Goal: Task Accomplishment & Management: Manage account settings

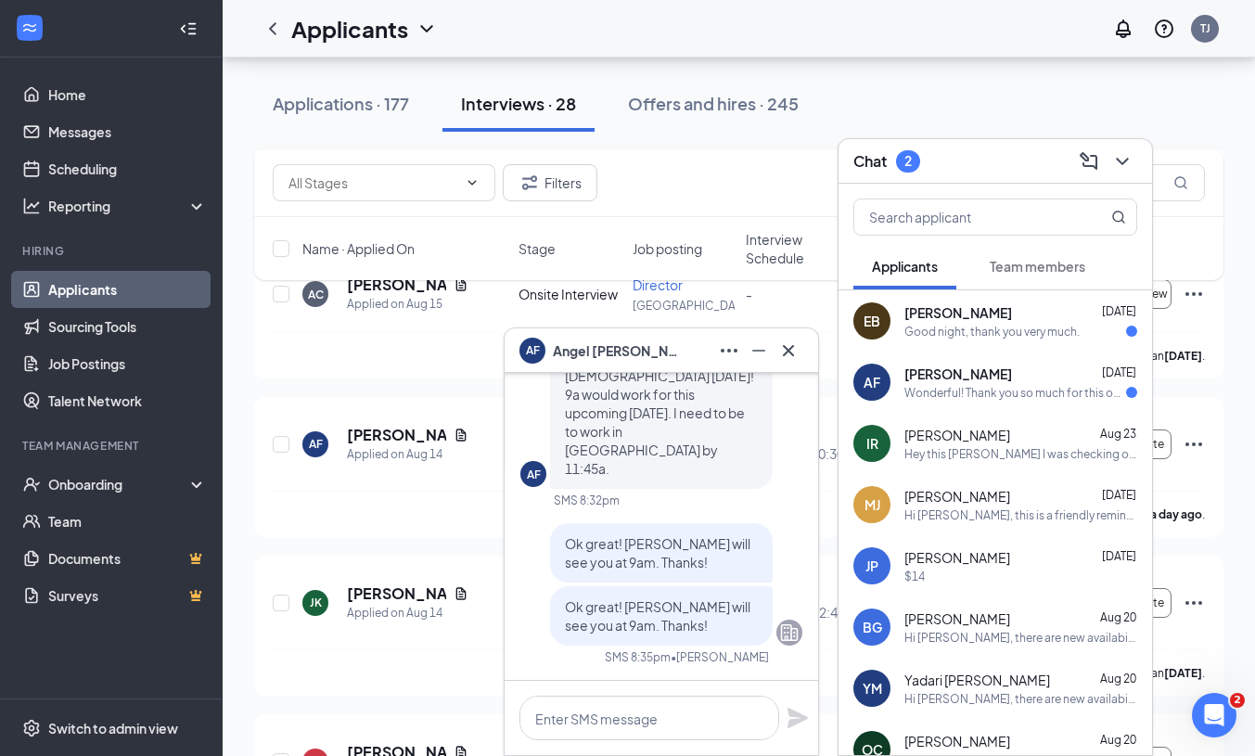
click at [1027, 372] on div "[PERSON_NAME] [DATE]" at bounding box center [1020, 374] width 233 height 19
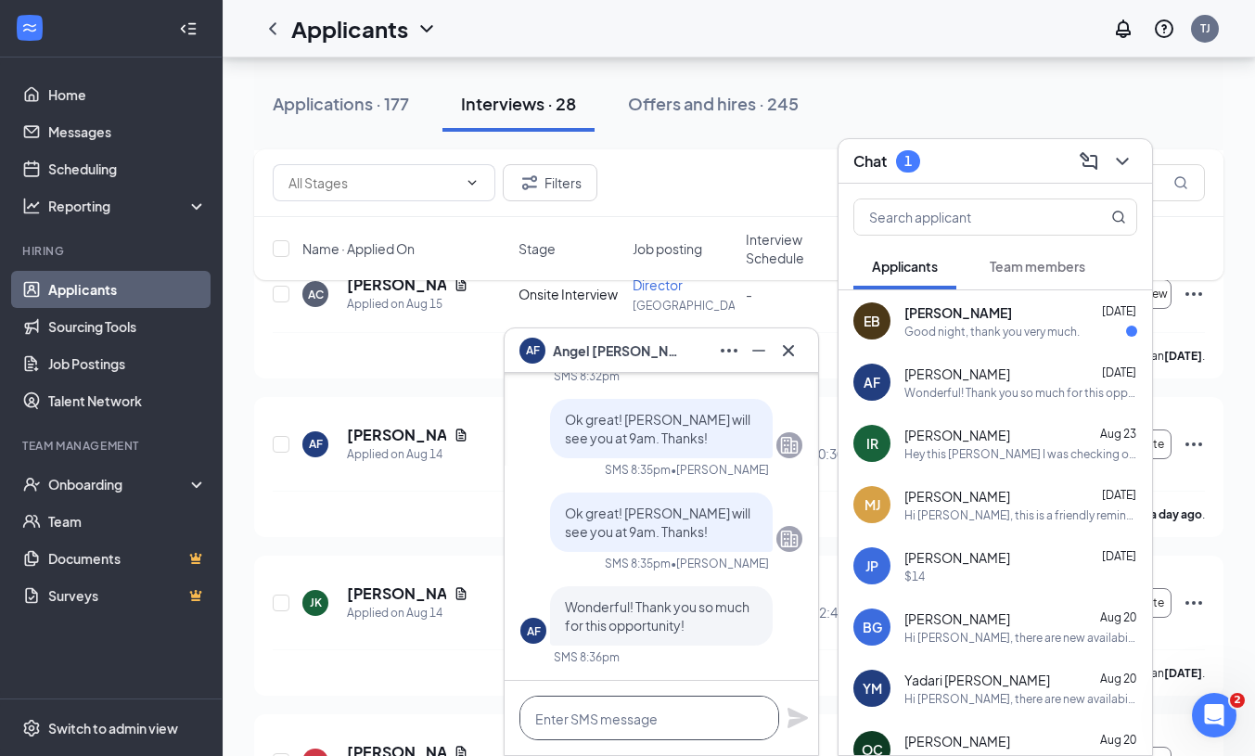
click at [677, 721] on textarea at bounding box center [649, 718] width 260 height 45
type textarea "a"
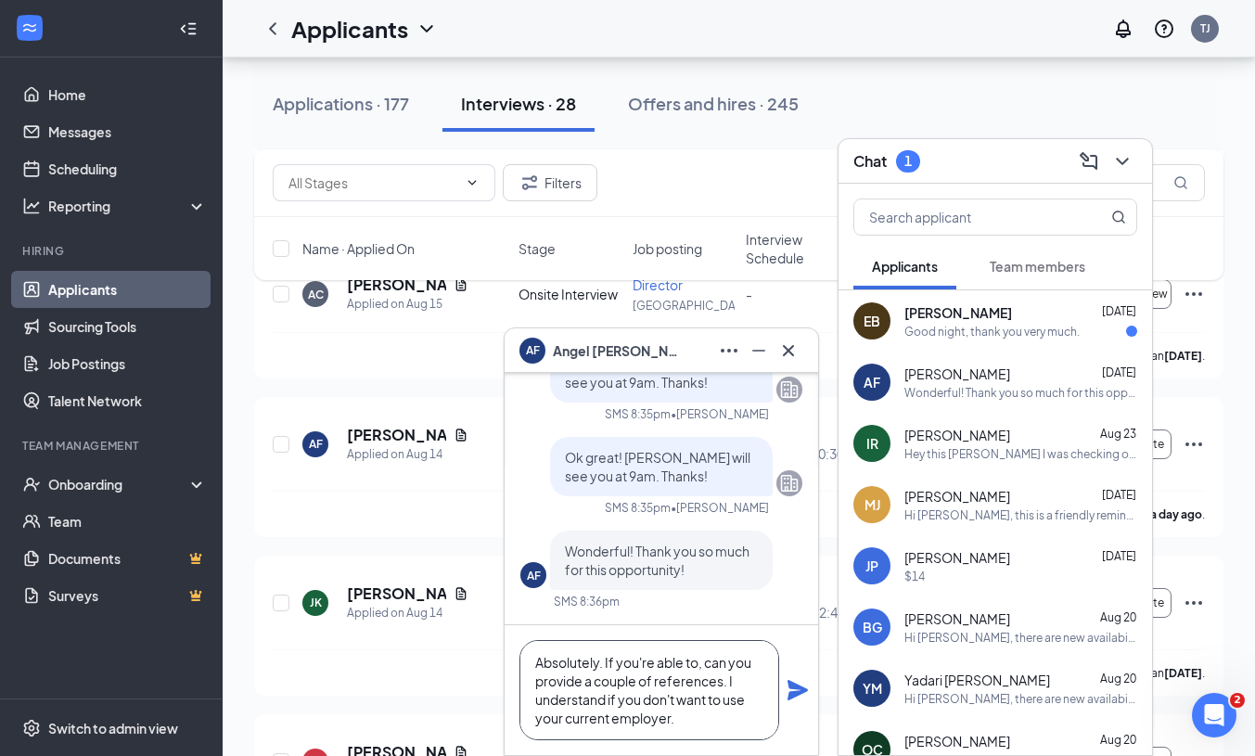
type textarea "Absolutely. If you're able to, can you provide a couple of references. I unders…"
click at [792, 691] on icon "Plane" at bounding box center [798, 690] width 22 height 22
click at [976, 312] on span "[PERSON_NAME]" at bounding box center [958, 312] width 108 height 19
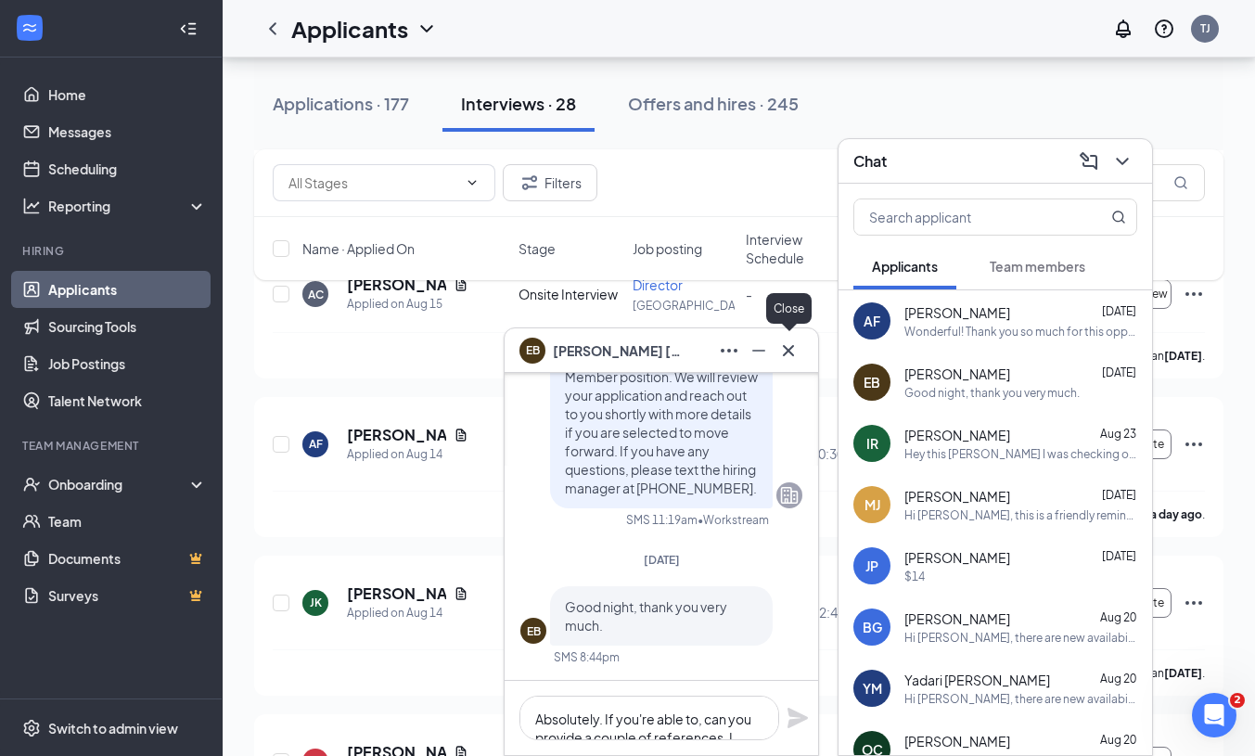
scroll to position [0, 0]
click at [786, 345] on icon "Cross" at bounding box center [788, 351] width 22 height 22
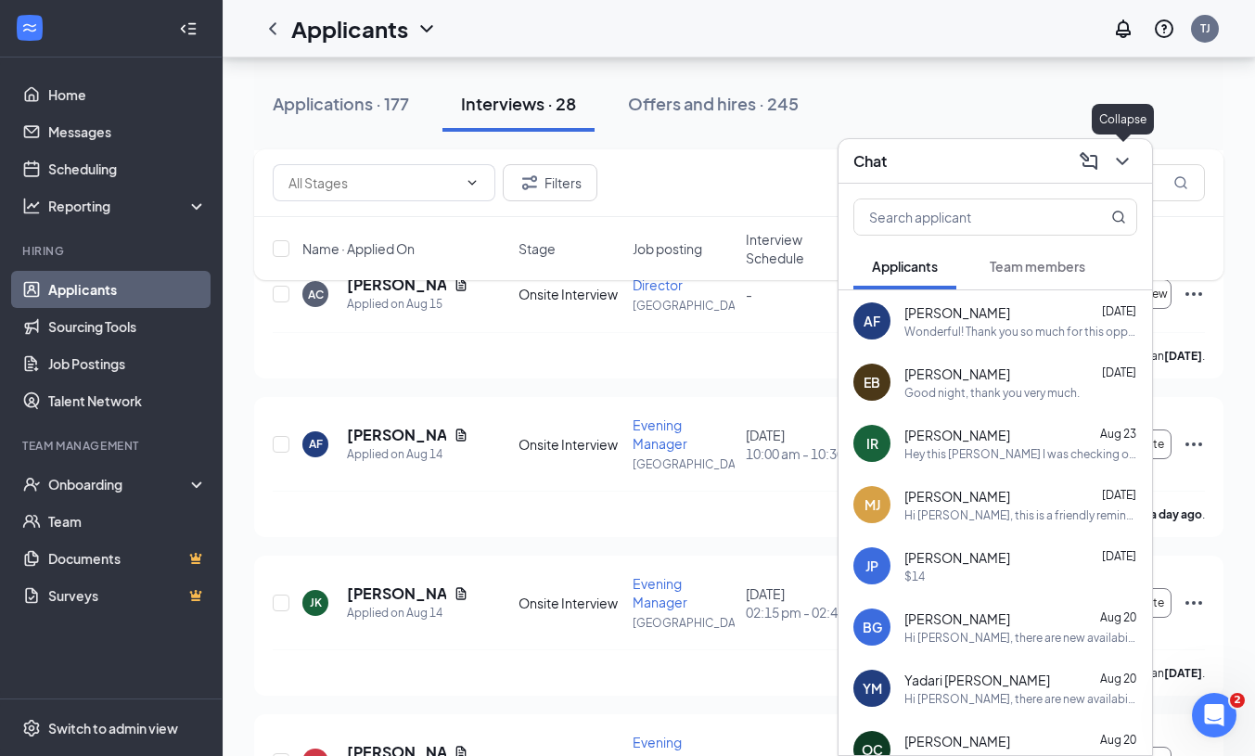
click at [1129, 153] on icon "ChevronDown" at bounding box center [1122, 161] width 22 height 22
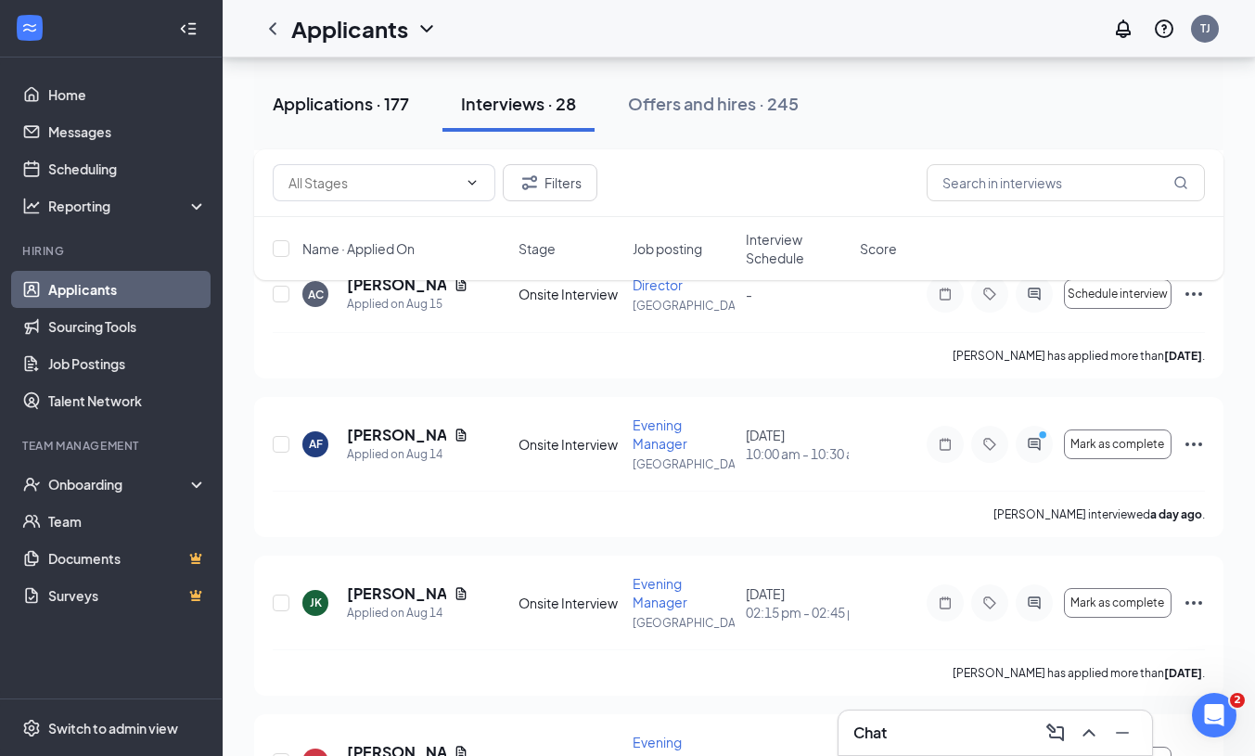
click at [346, 108] on div "Applications · 177" at bounding box center [341, 103] width 136 height 23
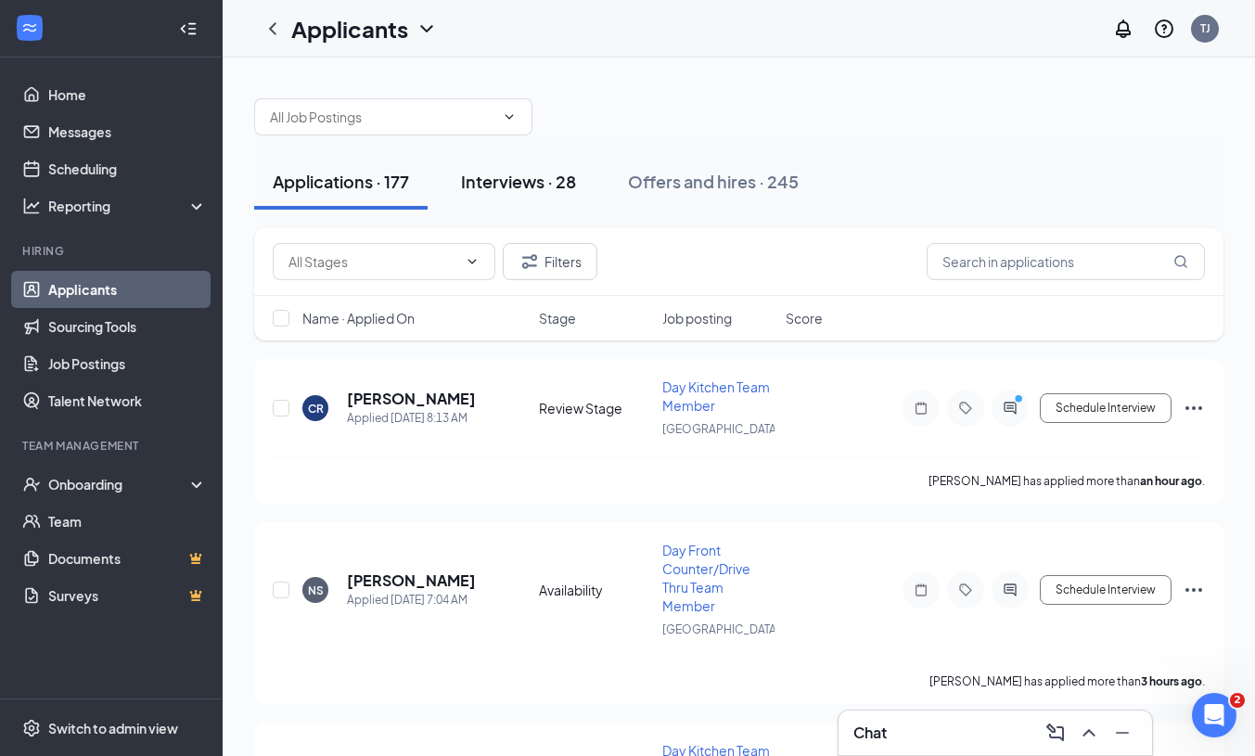
click at [561, 183] on div "Interviews · 28" at bounding box center [518, 181] width 115 height 23
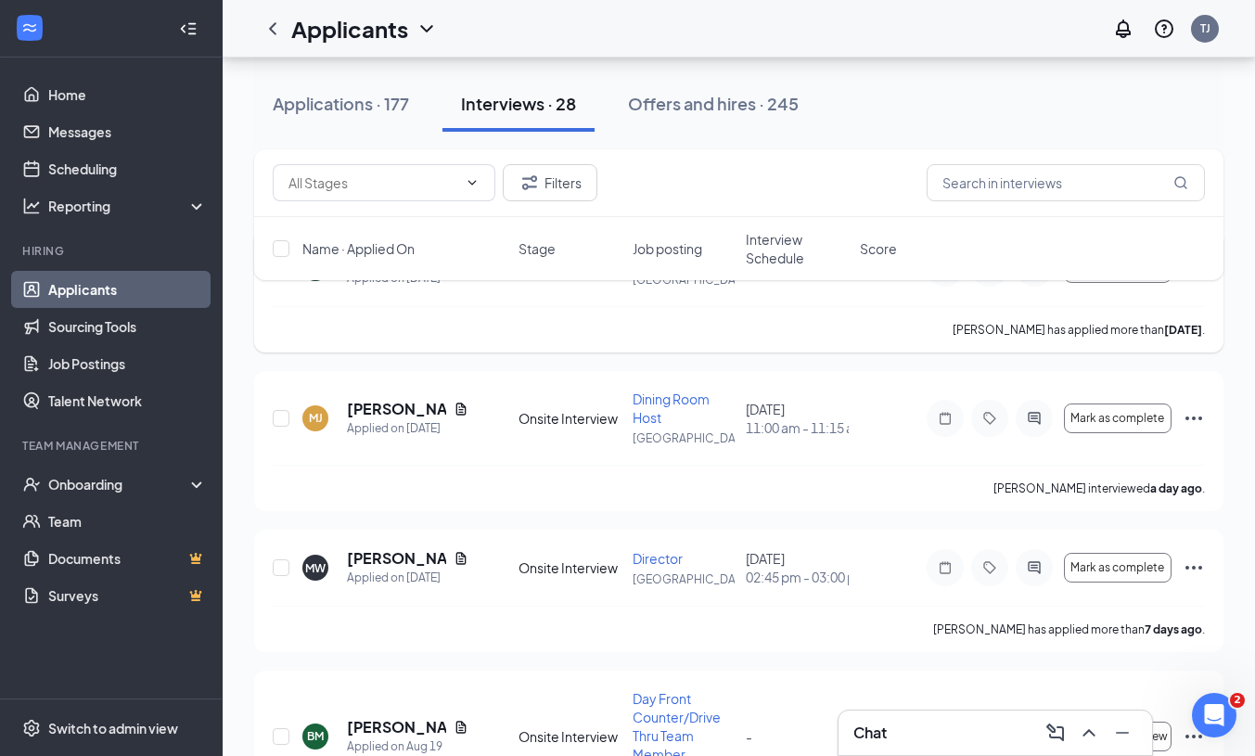
scroll to position [148, 0]
click at [1145, 417] on span "Mark as complete" at bounding box center [1117, 417] width 94 height 13
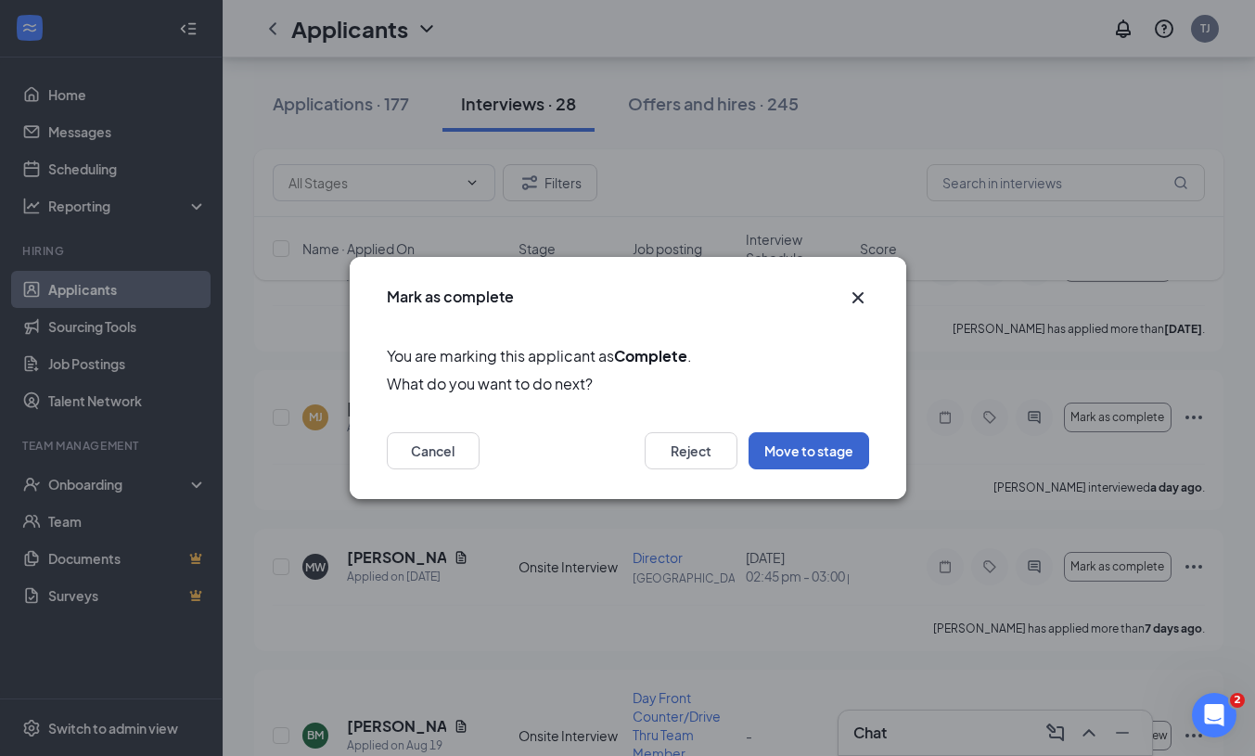
click at [809, 449] on button "Move to stage" at bounding box center [809, 450] width 121 height 37
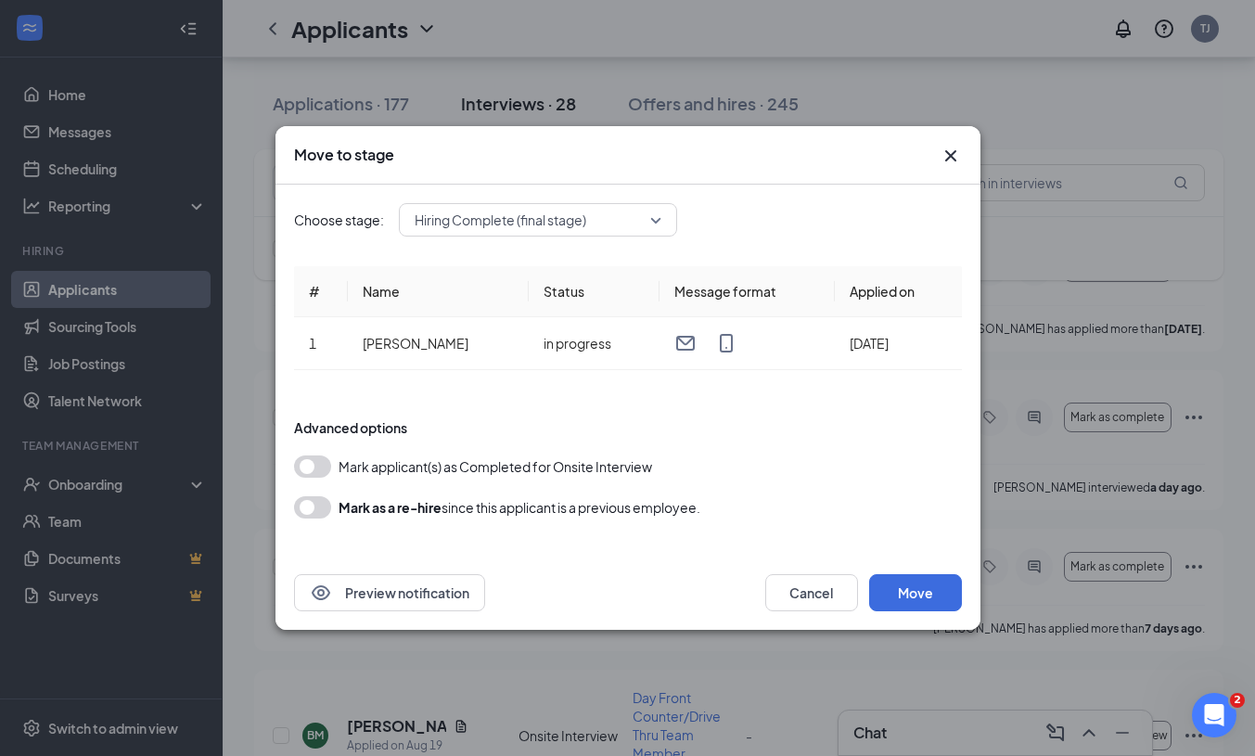
click at [635, 221] on span "Hiring Complete (final stage)" at bounding box center [530, 220] width 230 height 28
click at [801, 588] on button "Cancel" at bounding box center [811, 592] width 93 height 37
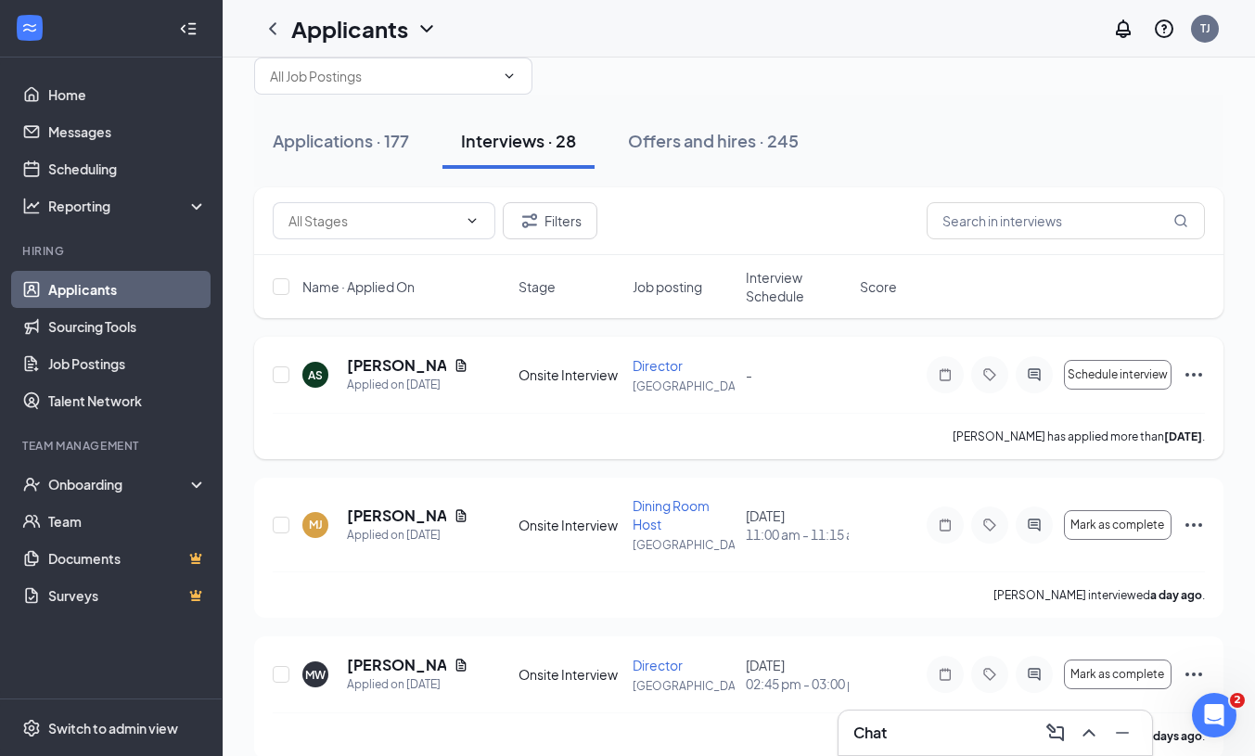
scroll to position [43, 0]
click at [933, 726] on div "Chat 1" at bounding box center [995, 733] width 284 height 30
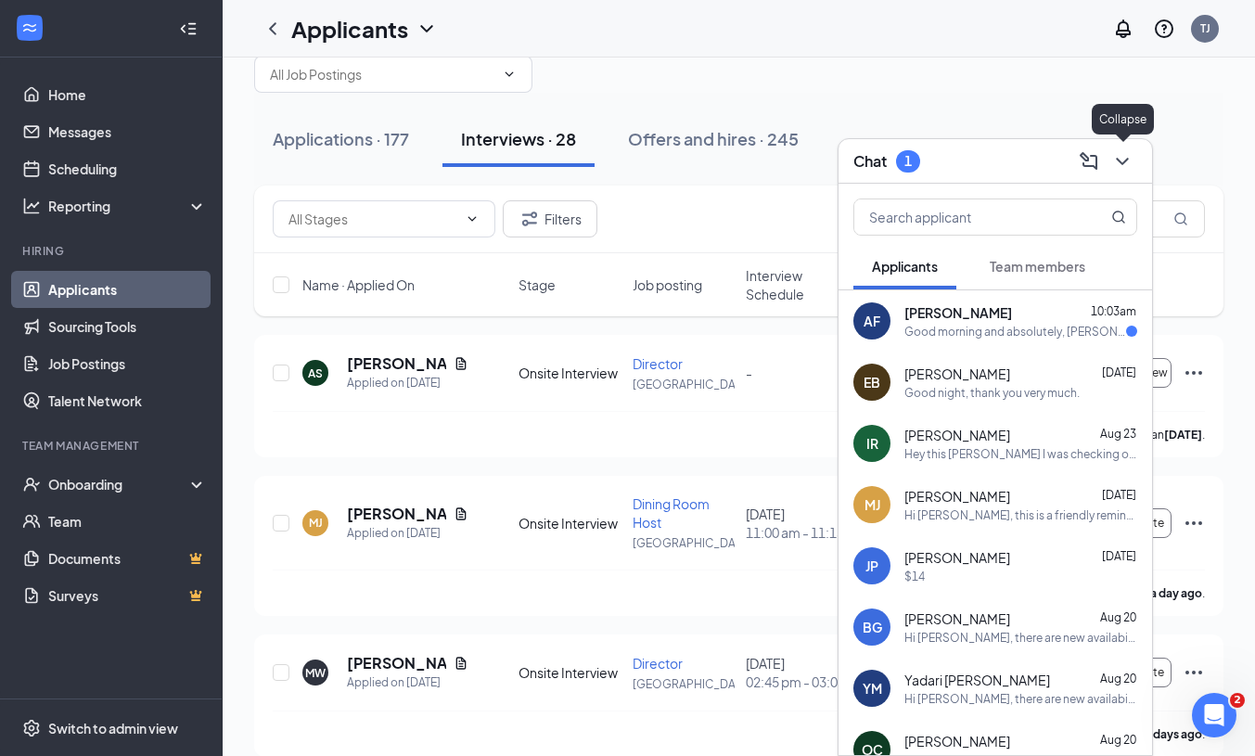
click at [1116, 150] on icon "ChevronDown" at bounding box center [1122, 161] width 22 height 22
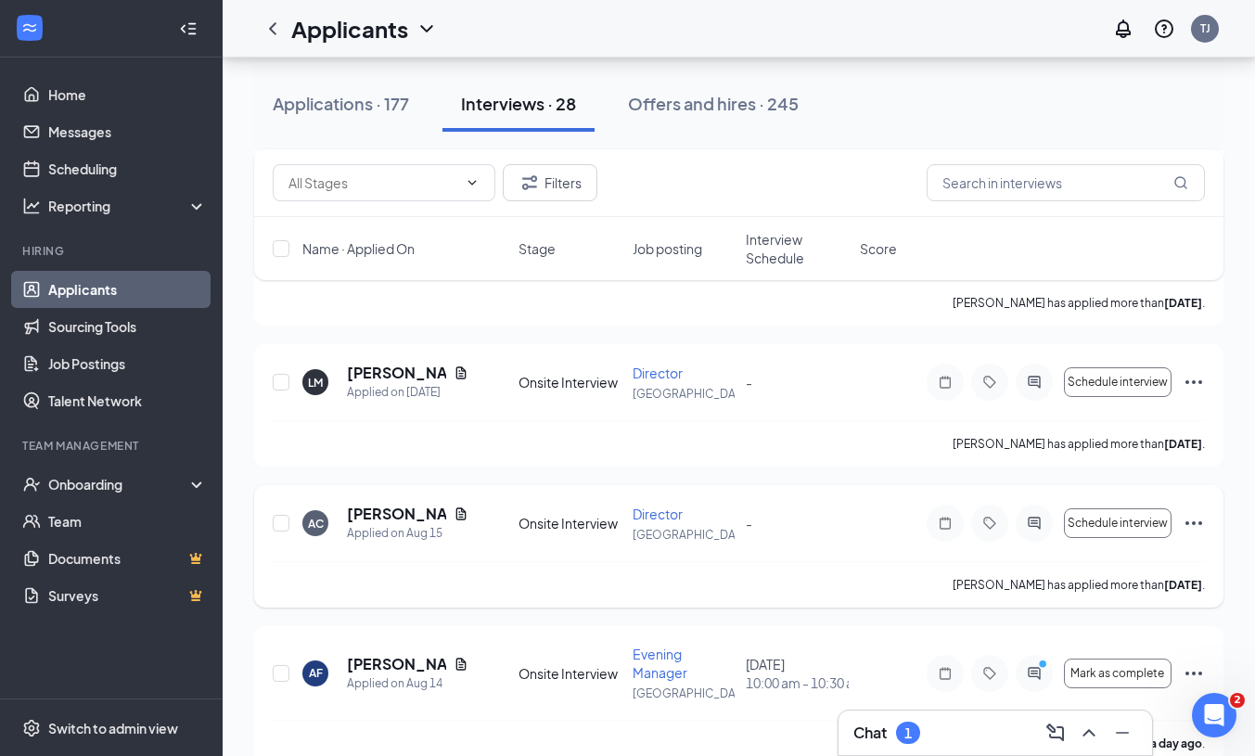
scroll to position [1601, 0]
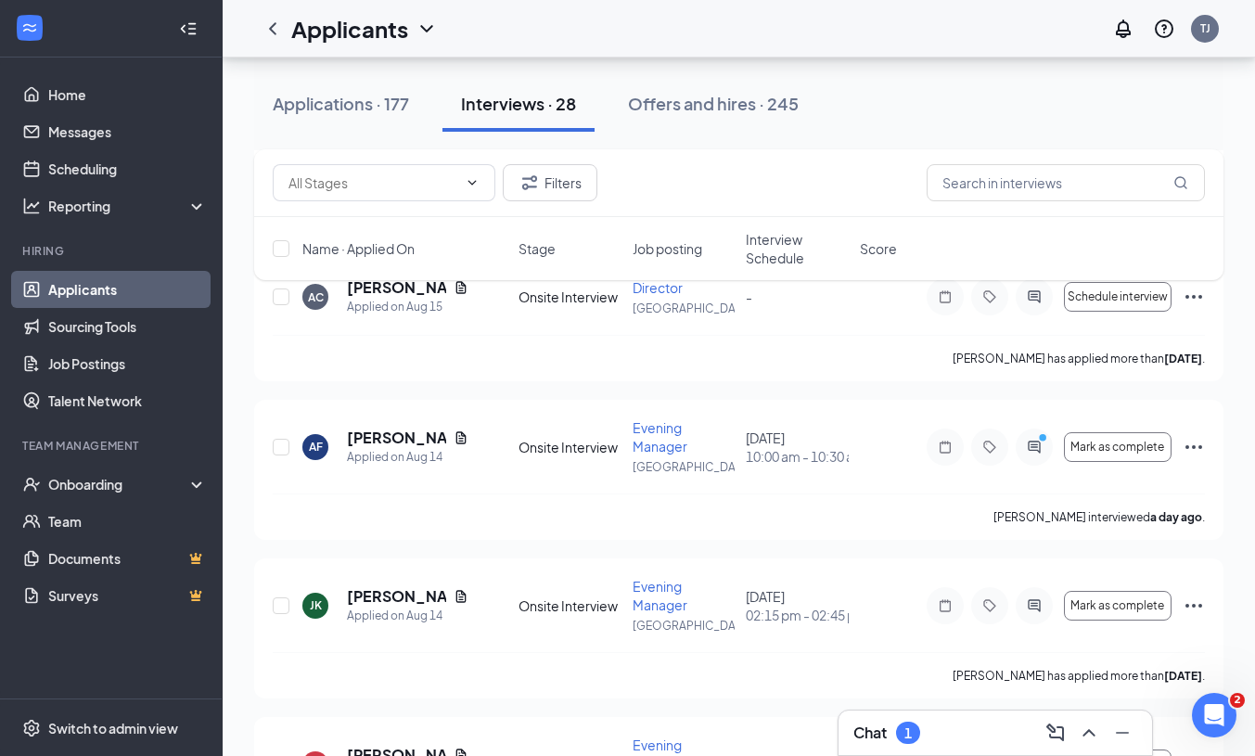
click at [666, 252] on span "Job posting" at bounding box center [668, 248] width 70 height 19
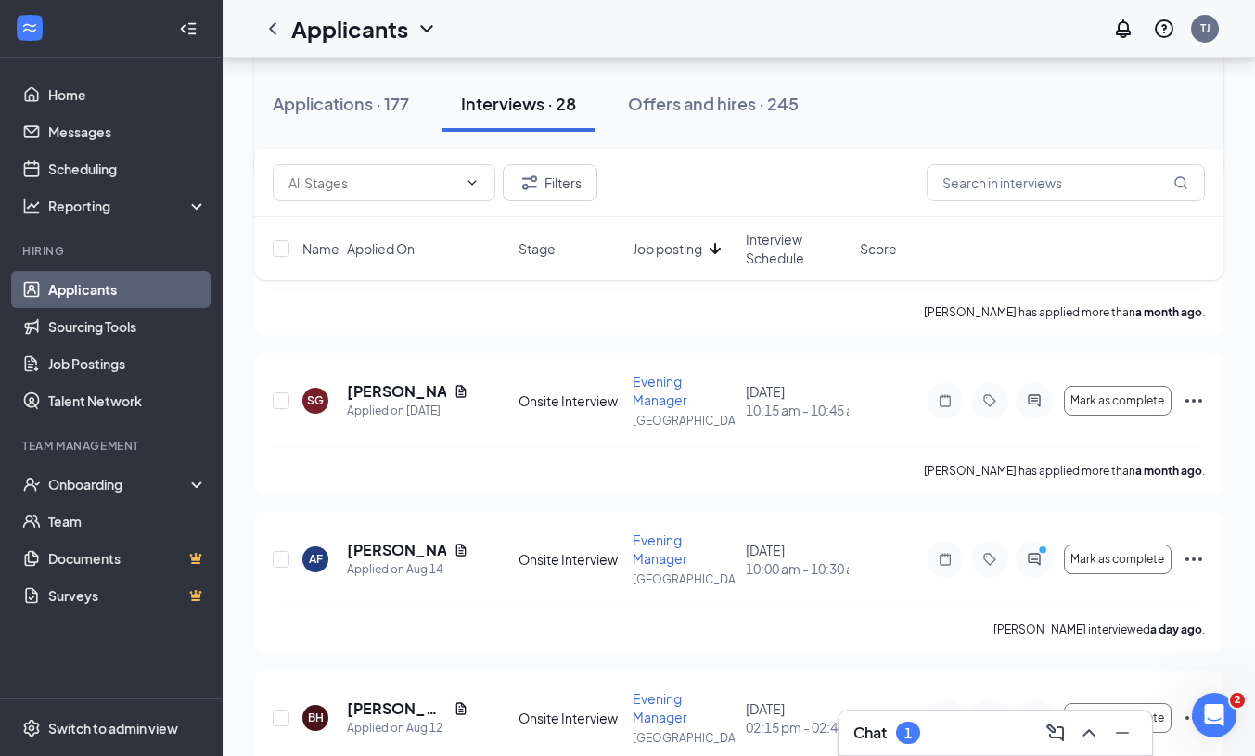
scroll to position [343, 0]
click at [459, 392] on icon "Document" at bounding box center [461, 389] width 10 height 12
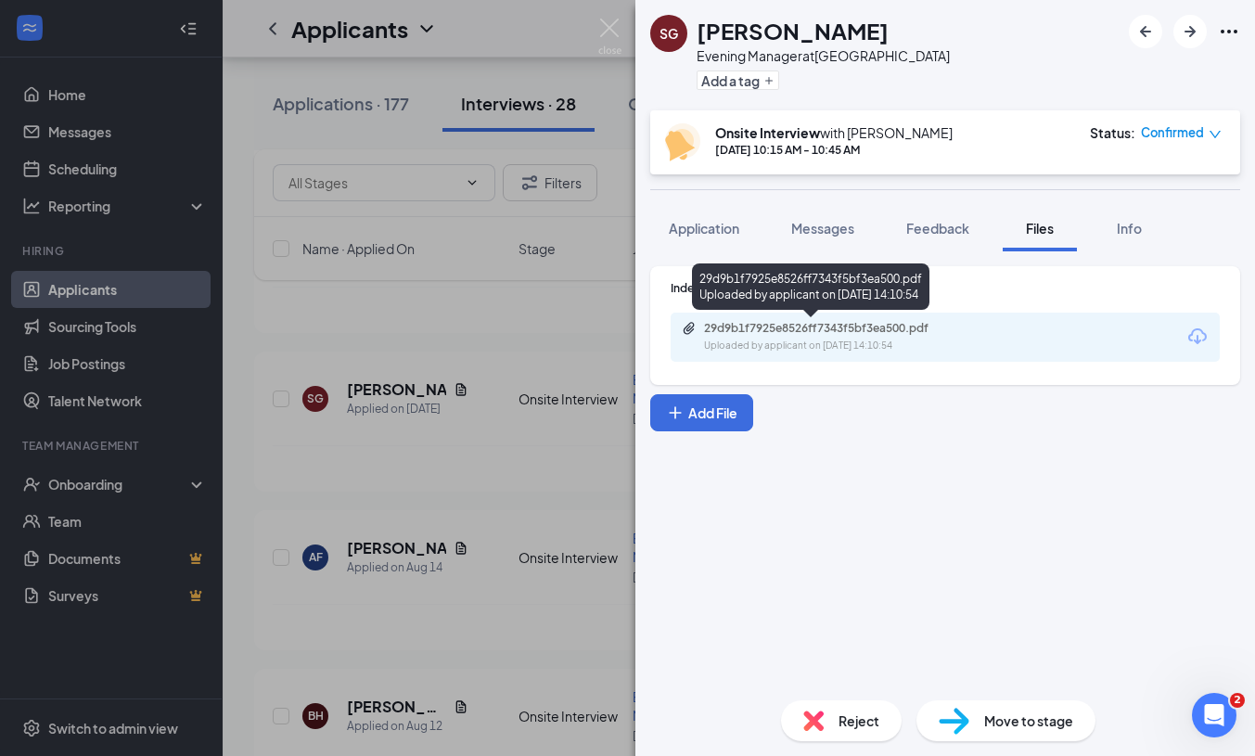
click at [851, 338] on div "29d9b1f7925e8526ff7343f5bf3ea500.pdf Uploaded by applicant on [DATE] 14:10:54" at bounding box center [832, 337] width 301 height 32
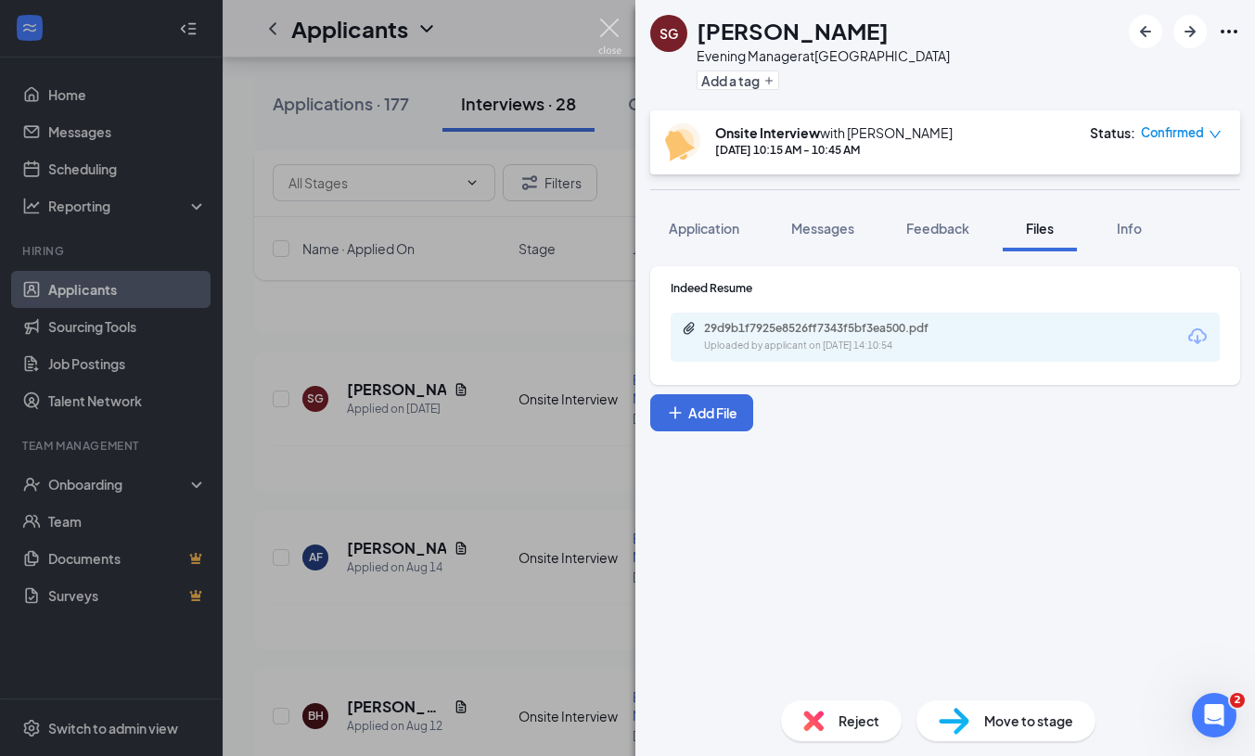
click at [612, 31] on img at bounding box center [609, 37] width 23 height 36
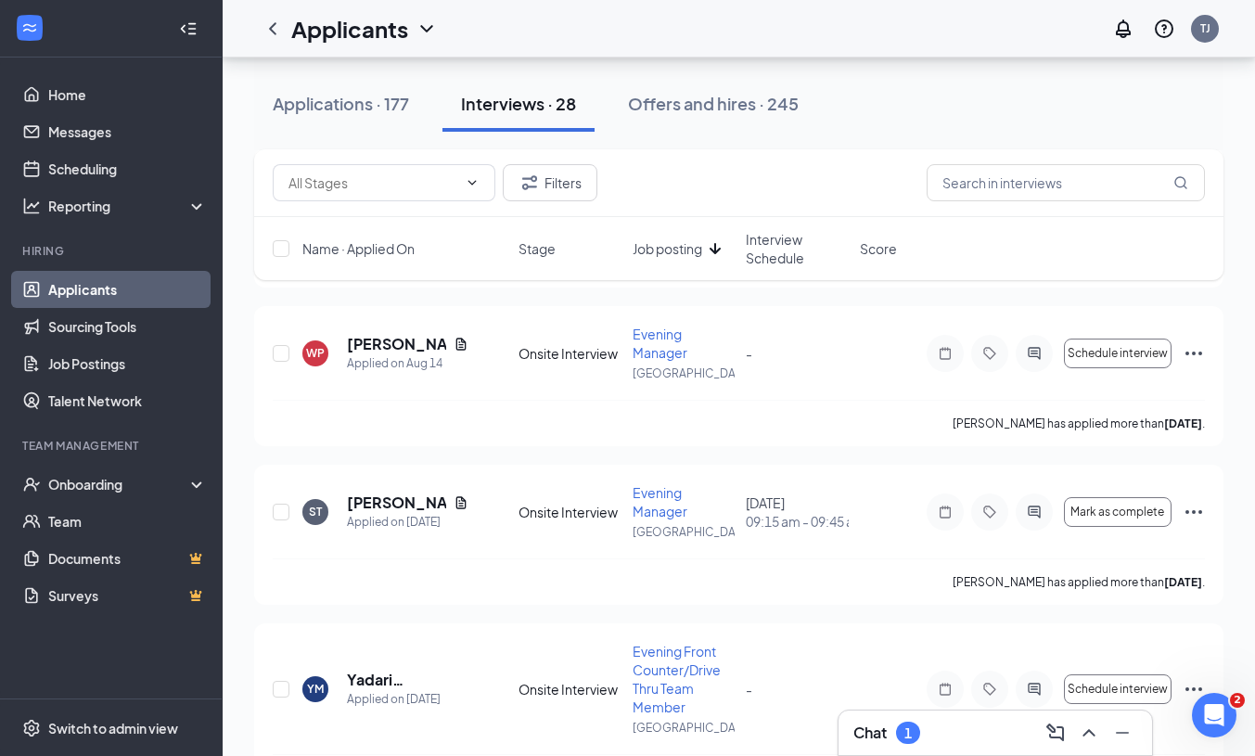
scroll to position [1649, 0]
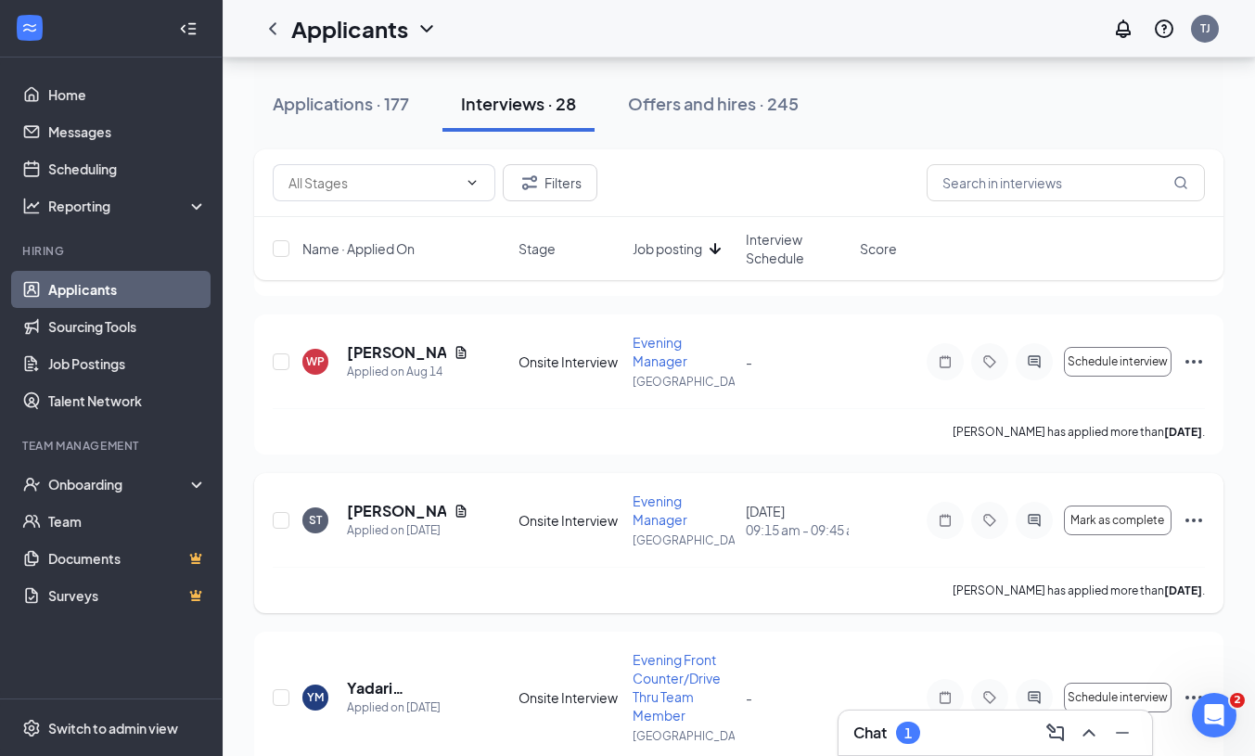
click at [1188, 520] on icon "Ellipses" at bounding box center [1194, 521] width 17 height 4
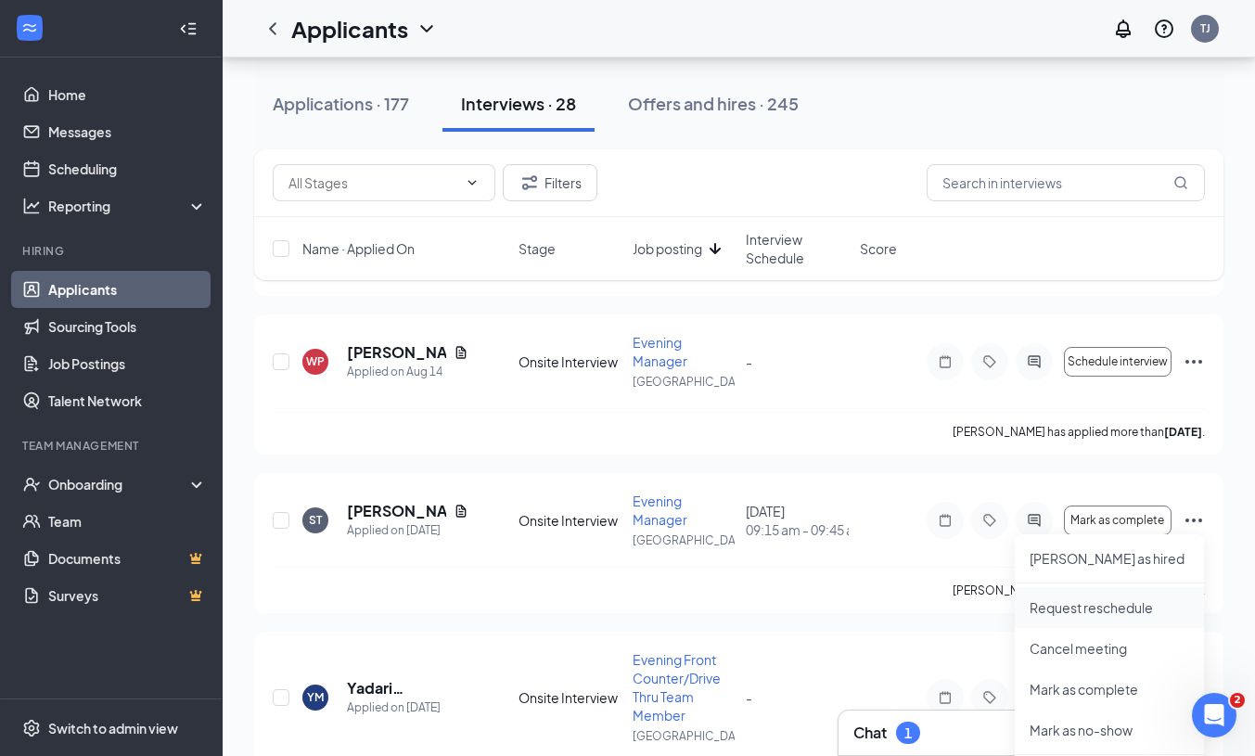
click at [1096, 607] on p "Request reschedule" at bounding box center [1110, 607] width 160 height 19
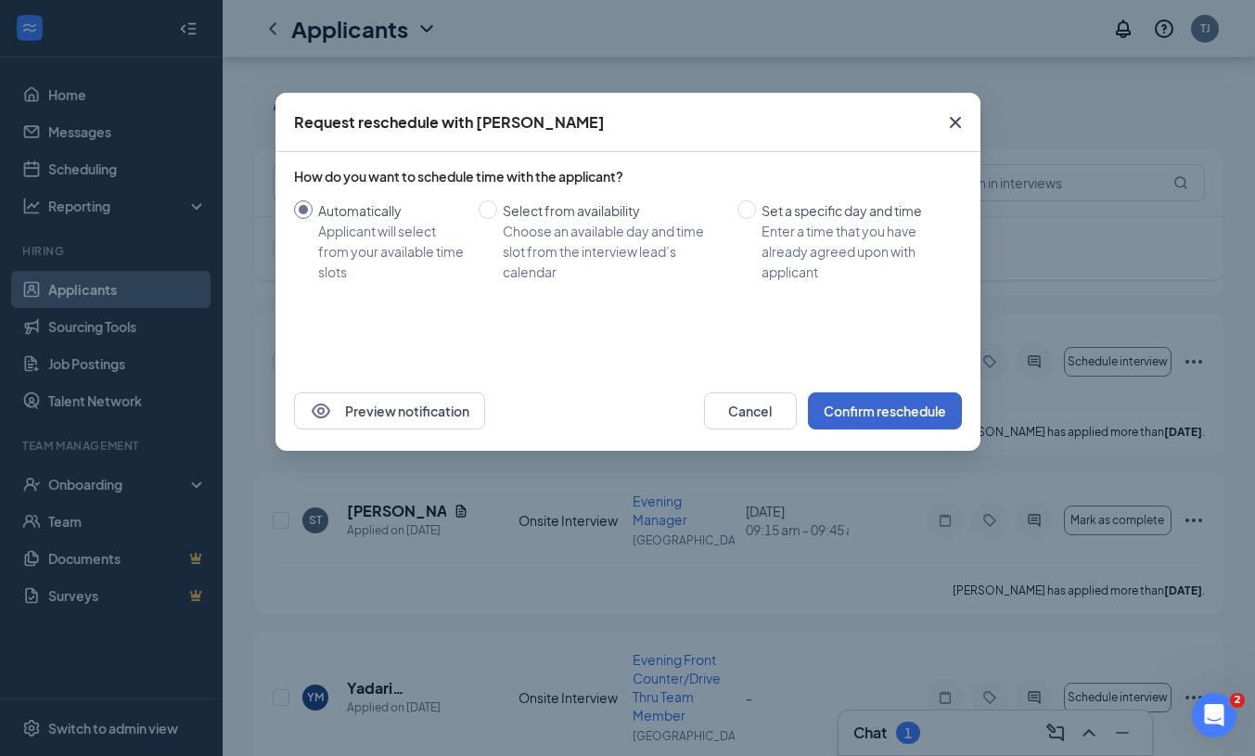
click at [886, 418] on button "Confirm reschedule" at bounding box center [885, 410] width 154 height 37
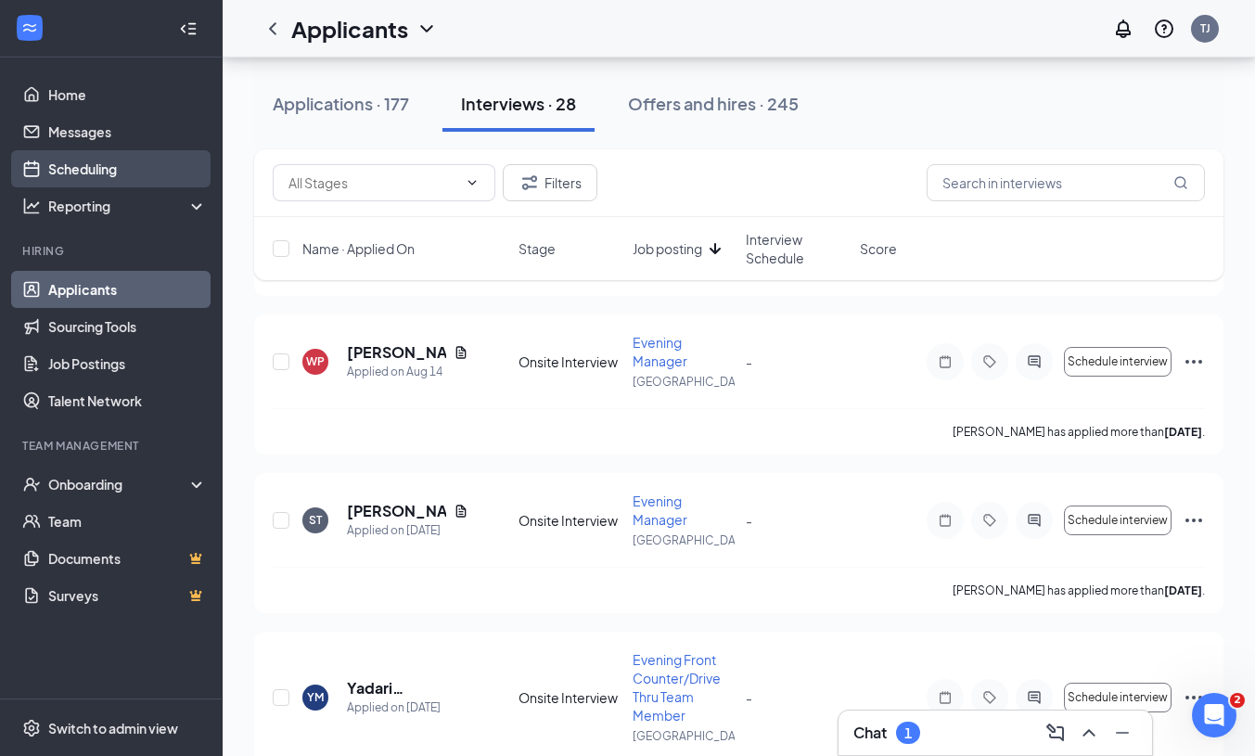
click at [121, 171] on link "Scheduling" at bounding box center [127, 168] width 159 height 37
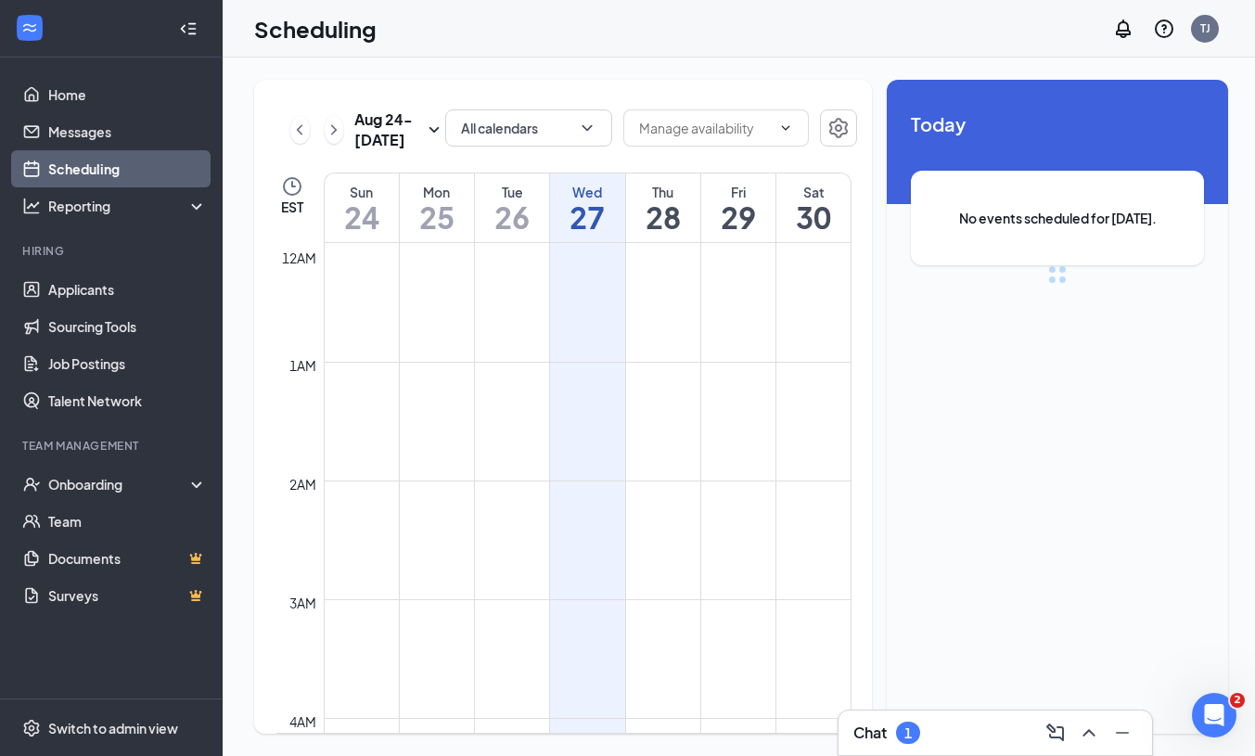
scroll to position [912, 0]
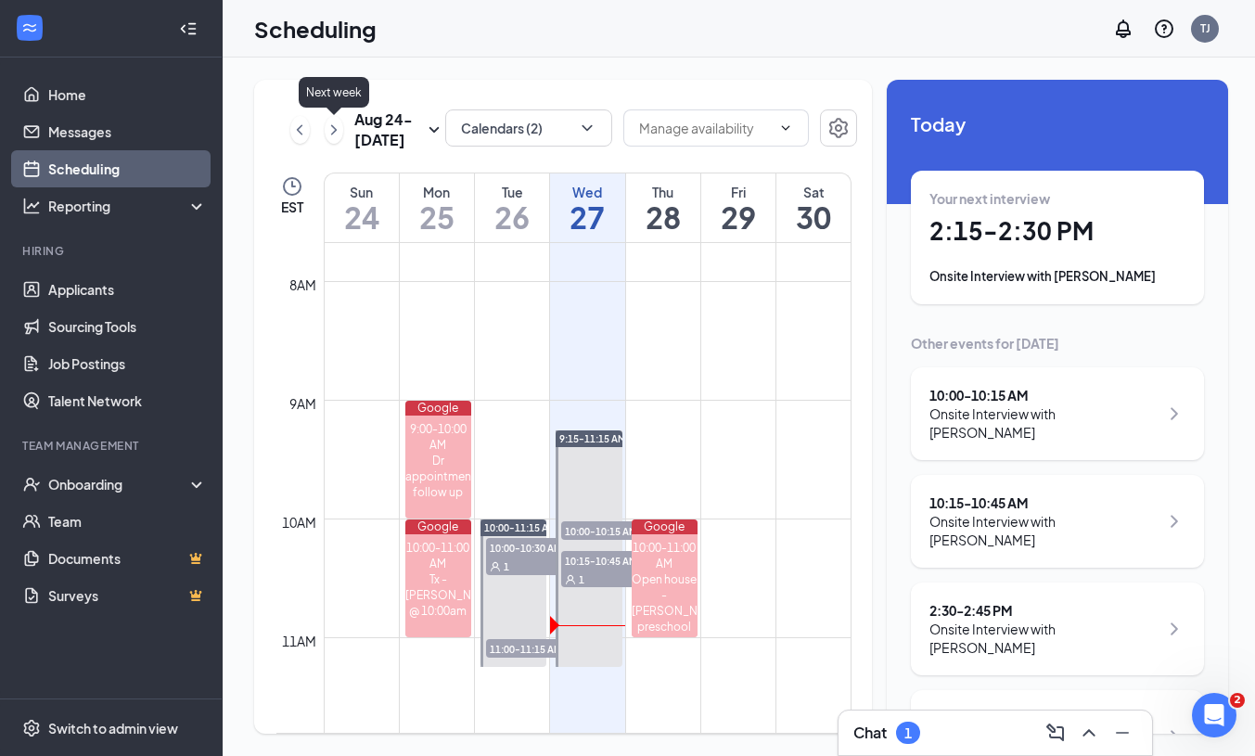
click at [332, 135] on icon "ChevronRight" at bounding box center [334, 130] width 19 height 22
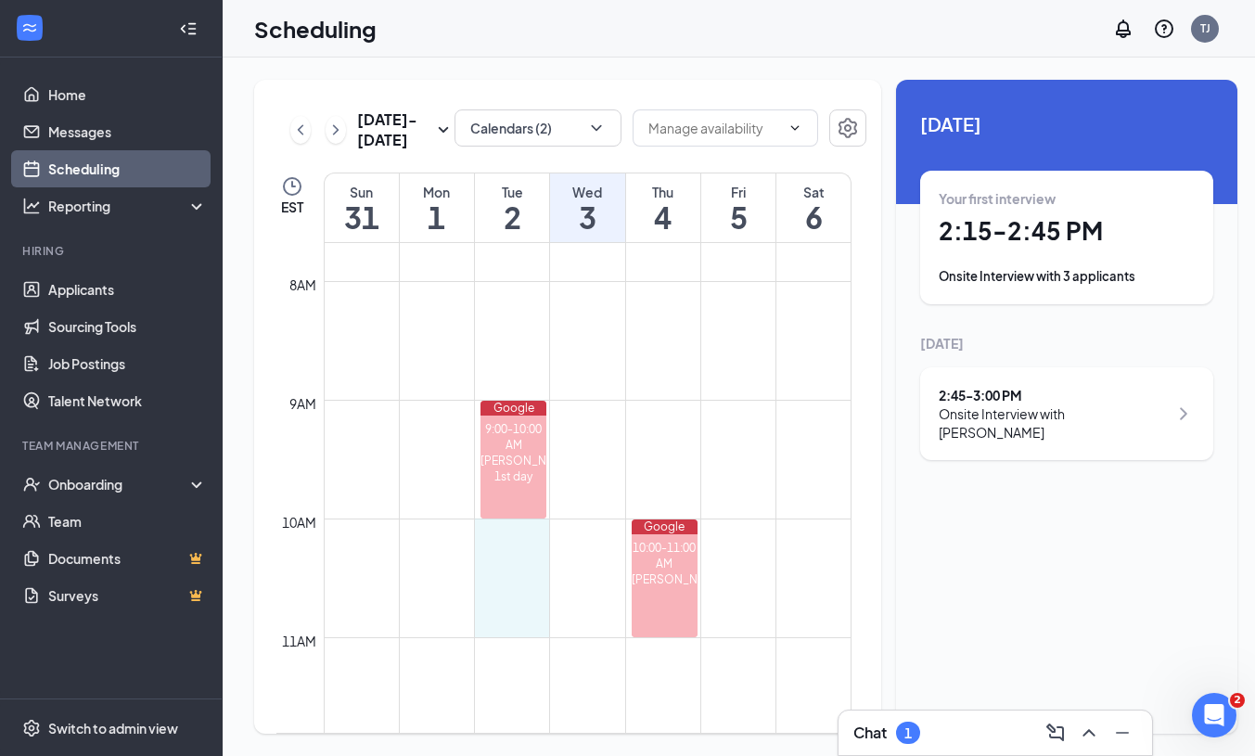
drag, startPoint x: 495, startPoint y: 519, endPoint x: 496, endPoint y: 608, distance: 88.1
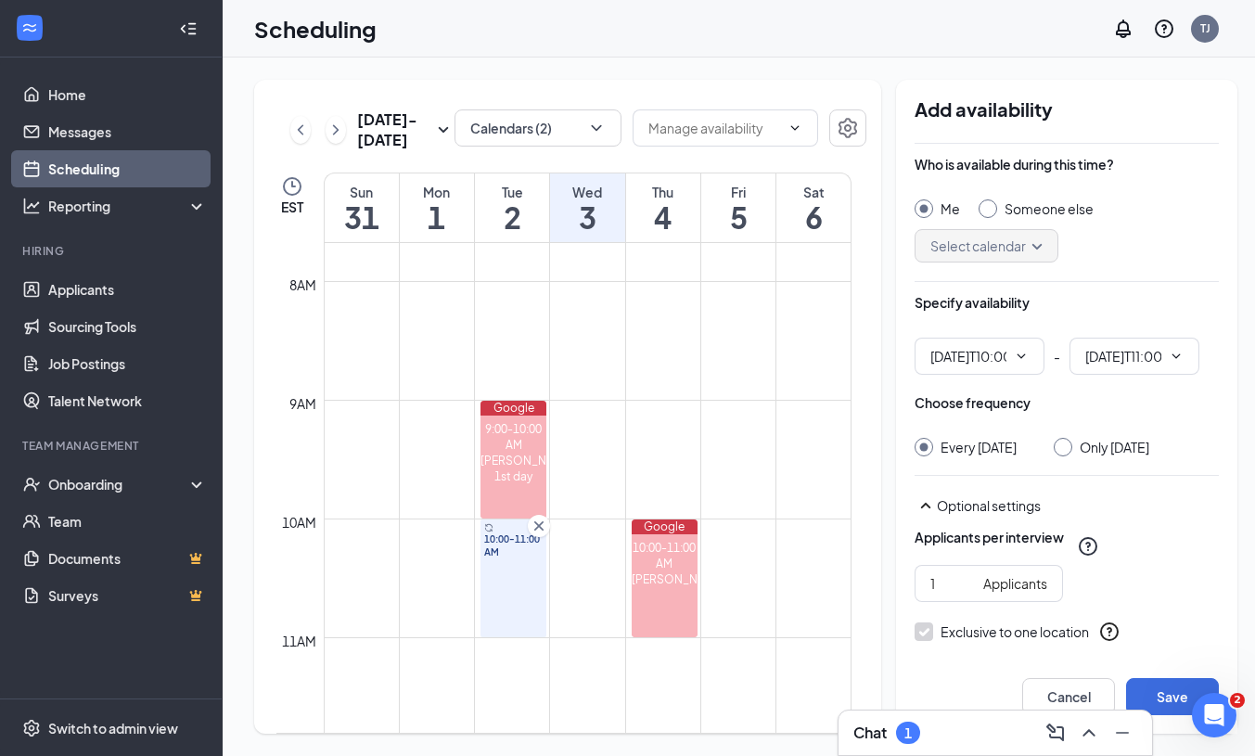
type input "10:00 AM"
type input "11:00 AM"
click at [1058, 452] on div at bounding box center [1063, 447] width 19 height 19
click at [1065, 447] on div at bounding box center [1063, 447] width 19 height 19
click at [1054, 447] on input "Only [DATE]" at bounding box center [1060, 444] width 13 height 13
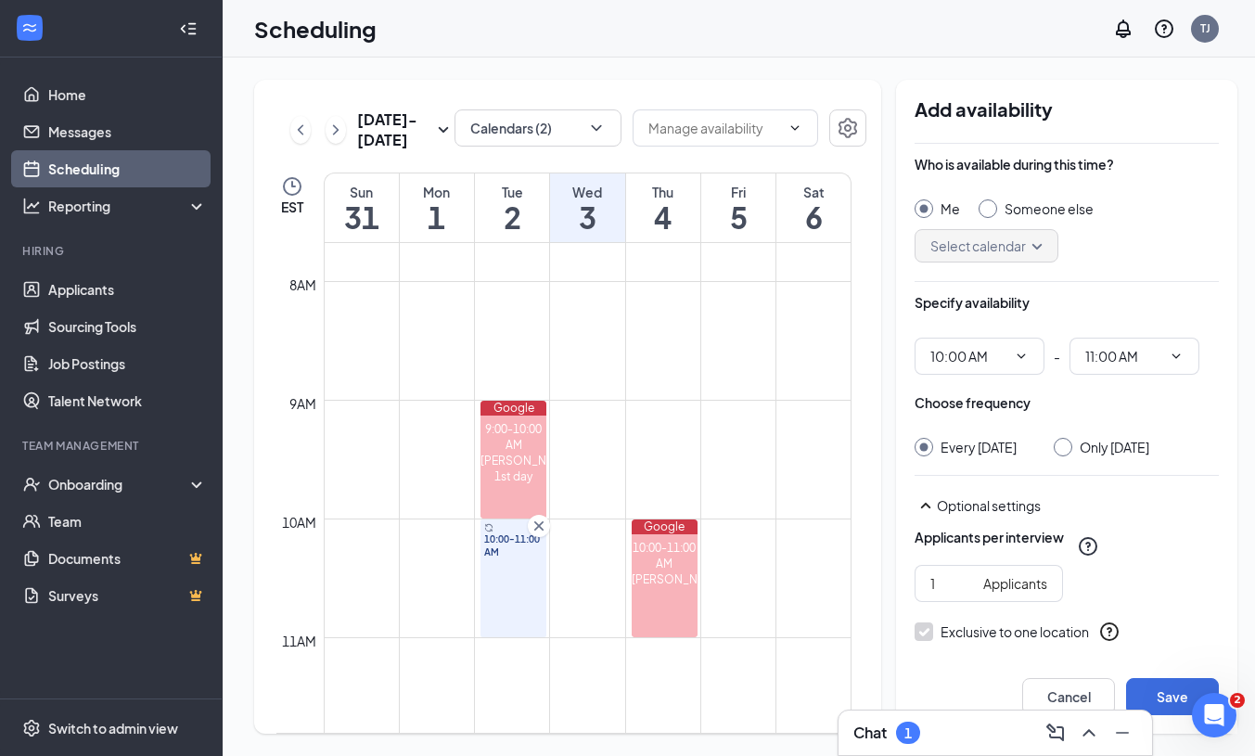
radio input "true"
radio input "false"
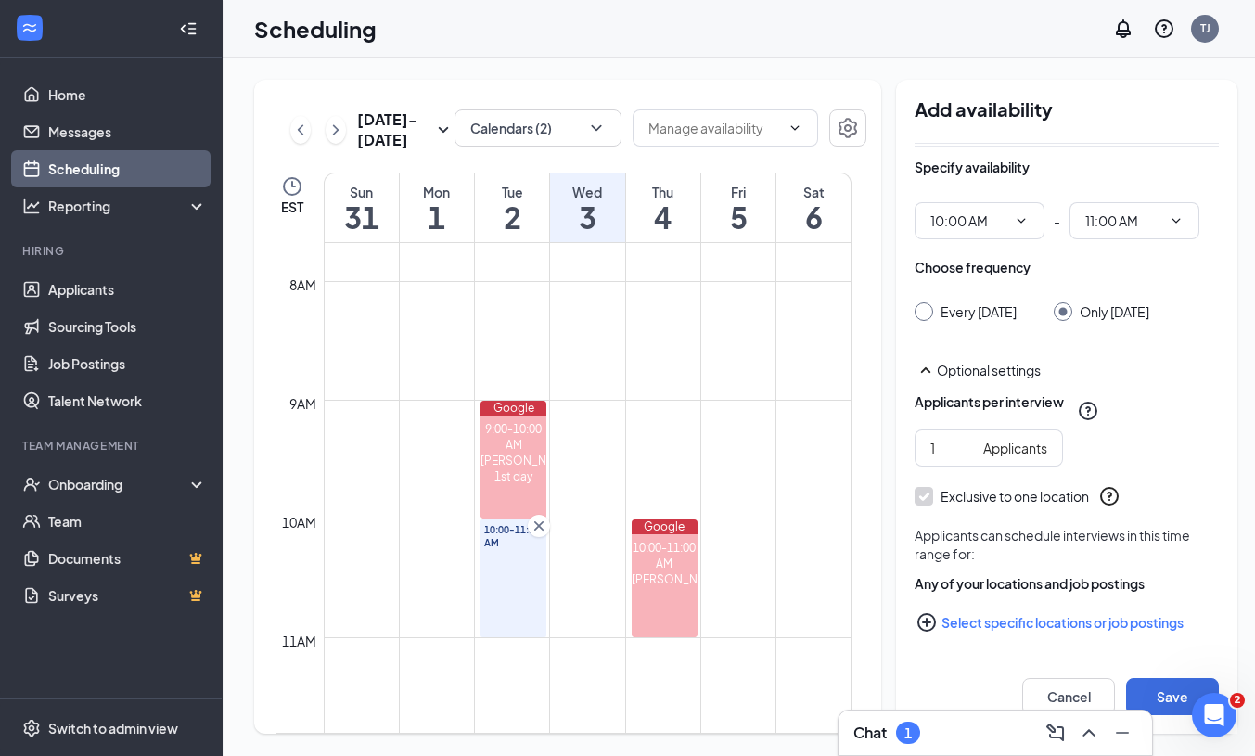
scroll to position [135, 0]
click at [952, 447] on input "2" at bounding box center [952, 448] width 45 height 20
click at [952, 447] on input "3" at bounding box center [952, 448] width 45 height 20
type input "4"
click at [952, 447] on input "4" at bounding box center [952, 448] width 45 height 20
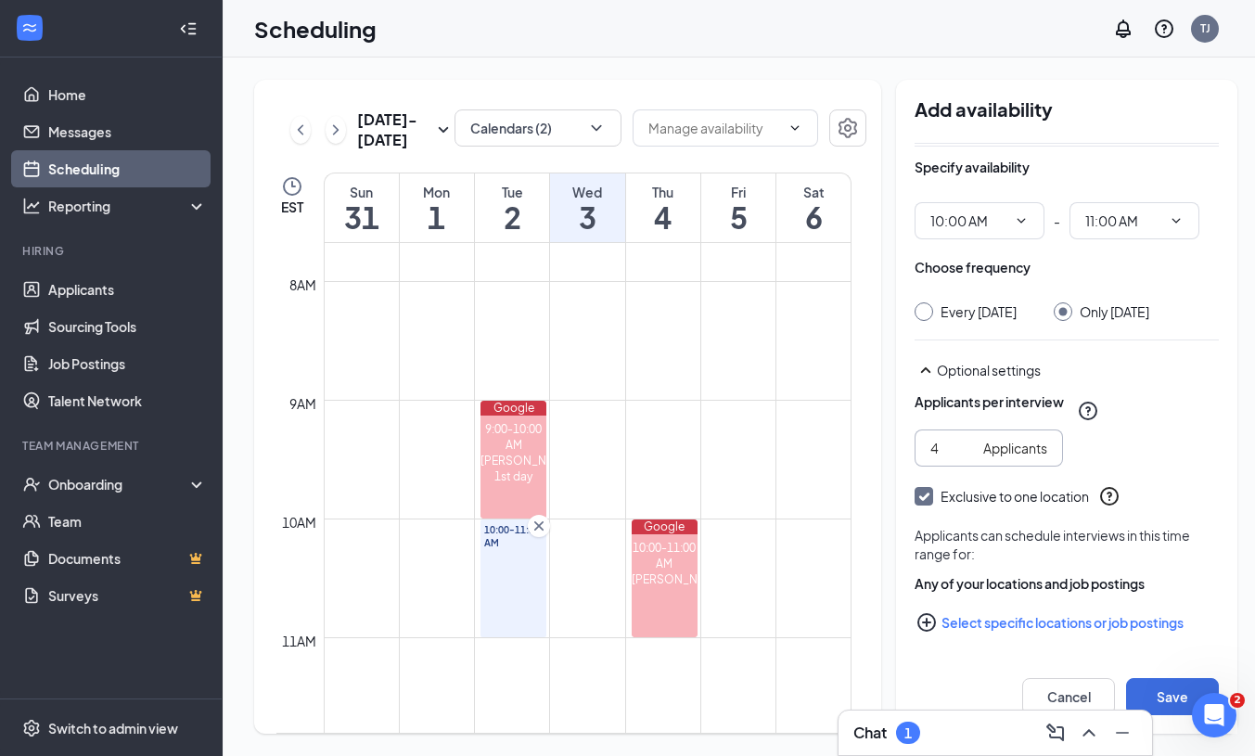
scroll to position [0, 0]
click at [1162, 691] on button "Save" at bounding box center [1172, 696] width 93 height 37
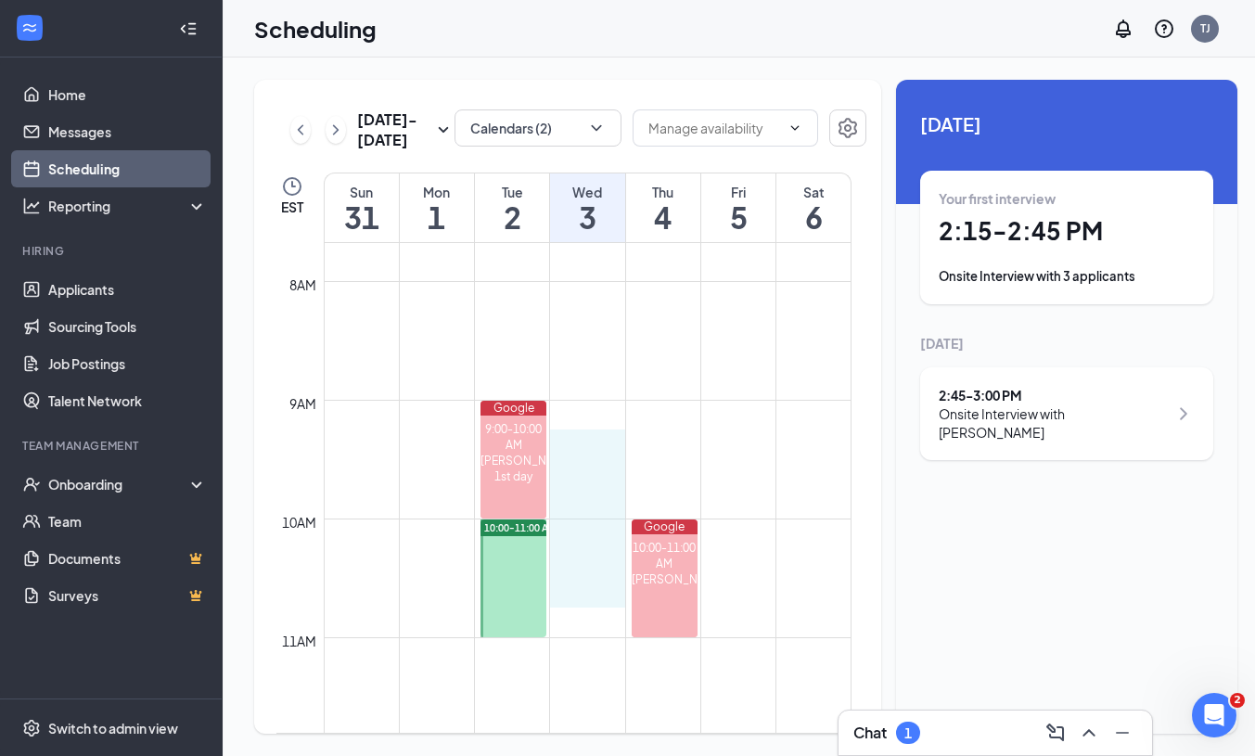
drag, startPoint x: 577, startPoint y: 453, endPoint x: 577, endPoint y: 595, distance: 141.9
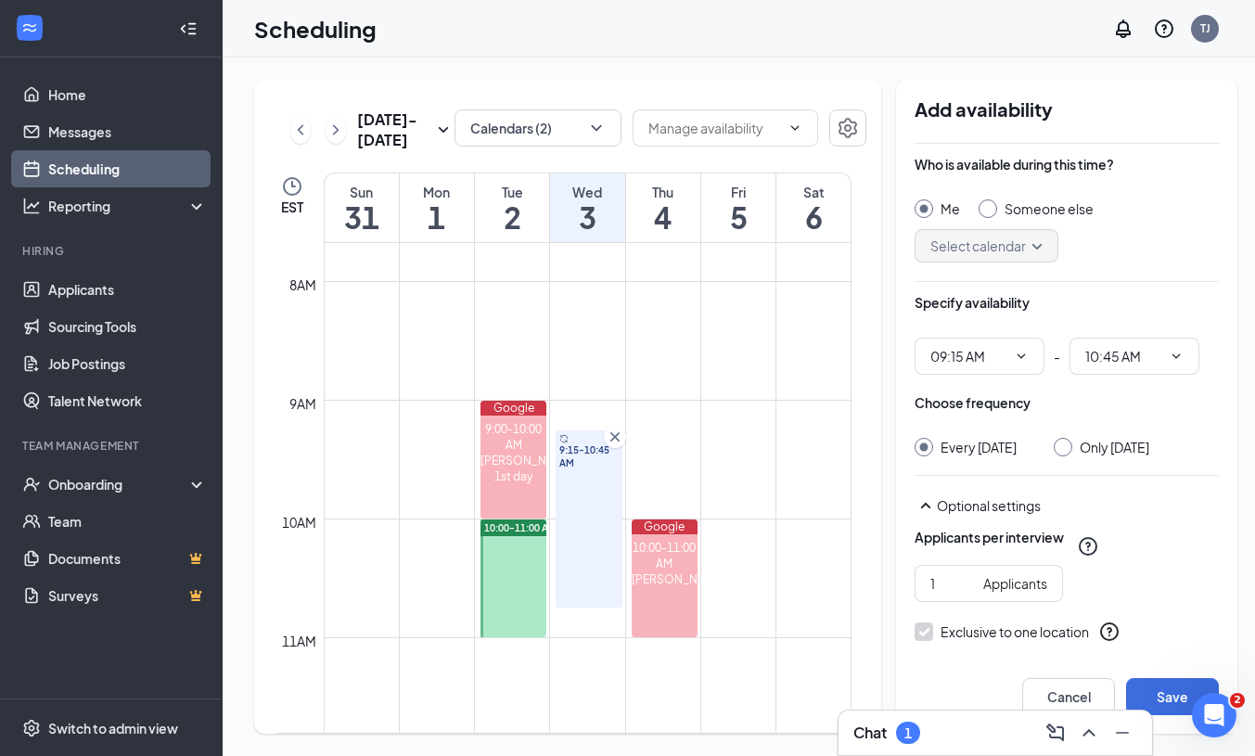
click at [1067, 447] on input "Only [DATE]" at bounding box center [1060, 444] width 13 height 13
radio input "true"
radio input "false"
click at [951, 594] on input "2" at bounding box center [952, 583] width 45 height 20
click at [951, 594] on input "3" at bounding box center [952, 583] width 45 height 20
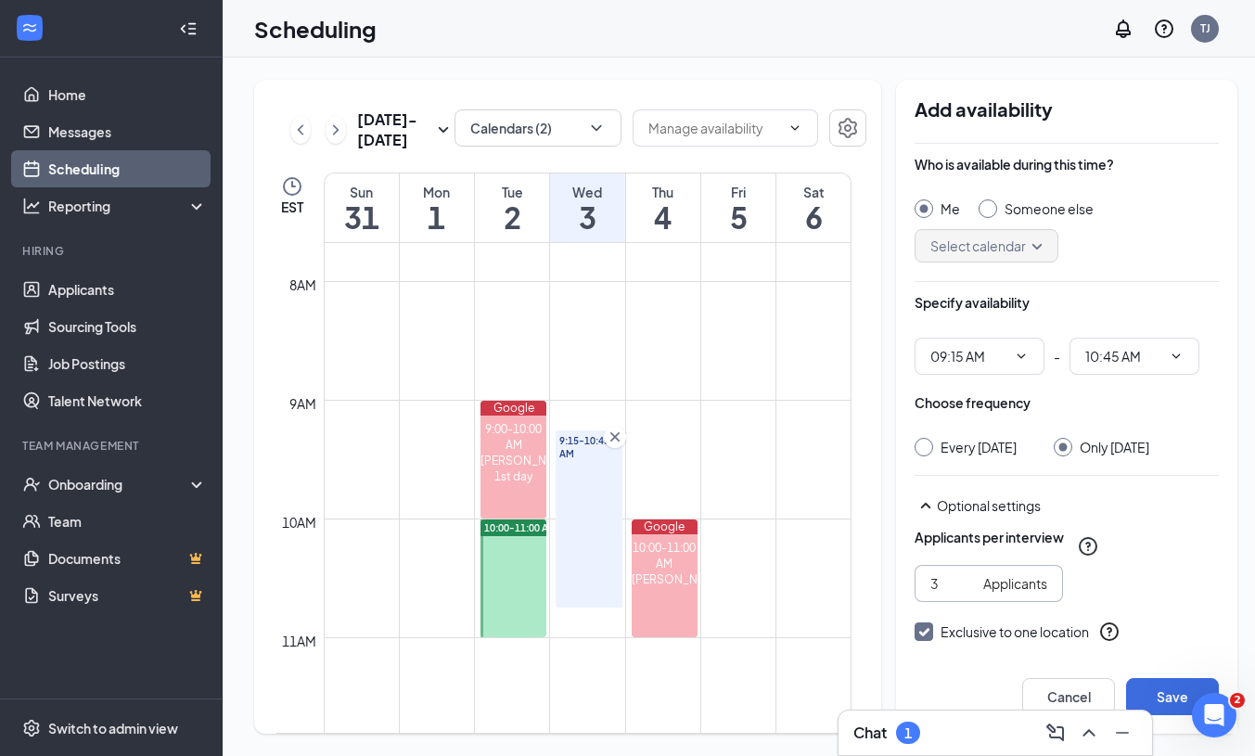
type input "4"
click at [951, 594] on input "4" at bounding box center [952, 583] width 45 height 20
click at [1130, 565] on div "Applicants per interview" at bounding box center [1067, 546] width 304 height 37
click at [602, 664] on td at bounding box center [588, 652] width 528 height 30
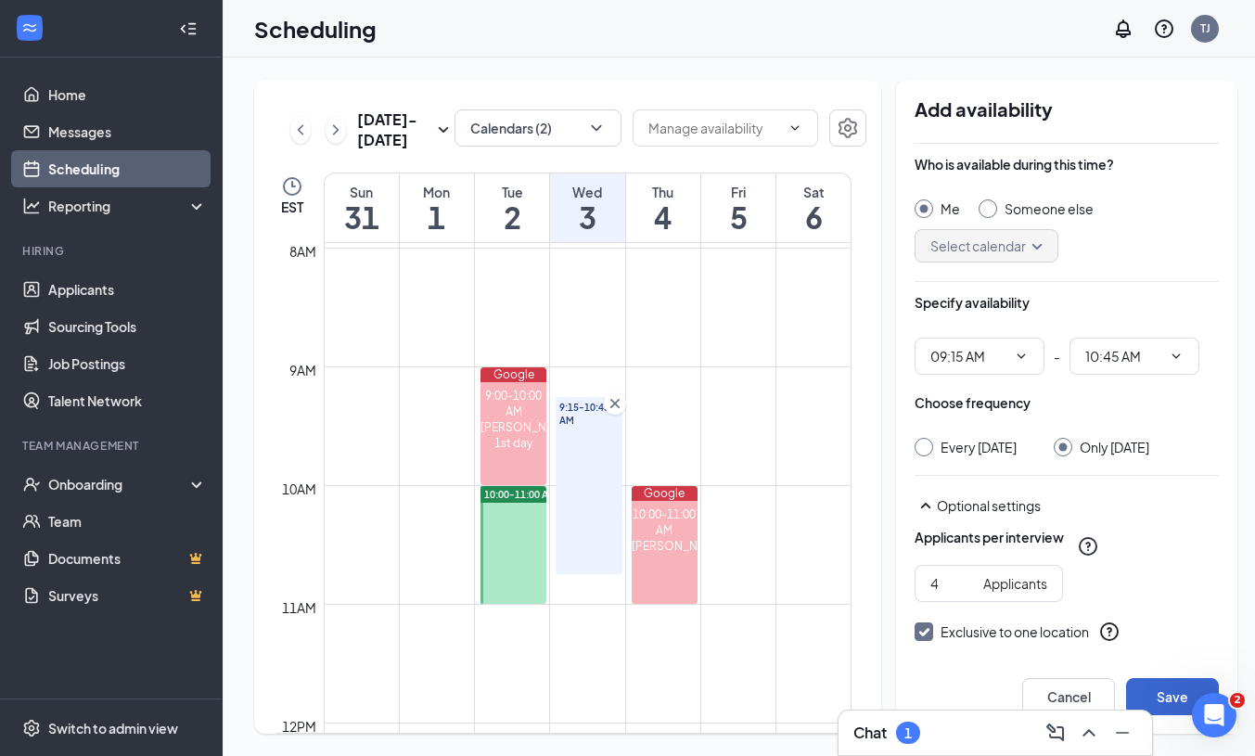
click at [1158, 698] on button "Save" at bounding box center [1172, 696] width 93 height 37
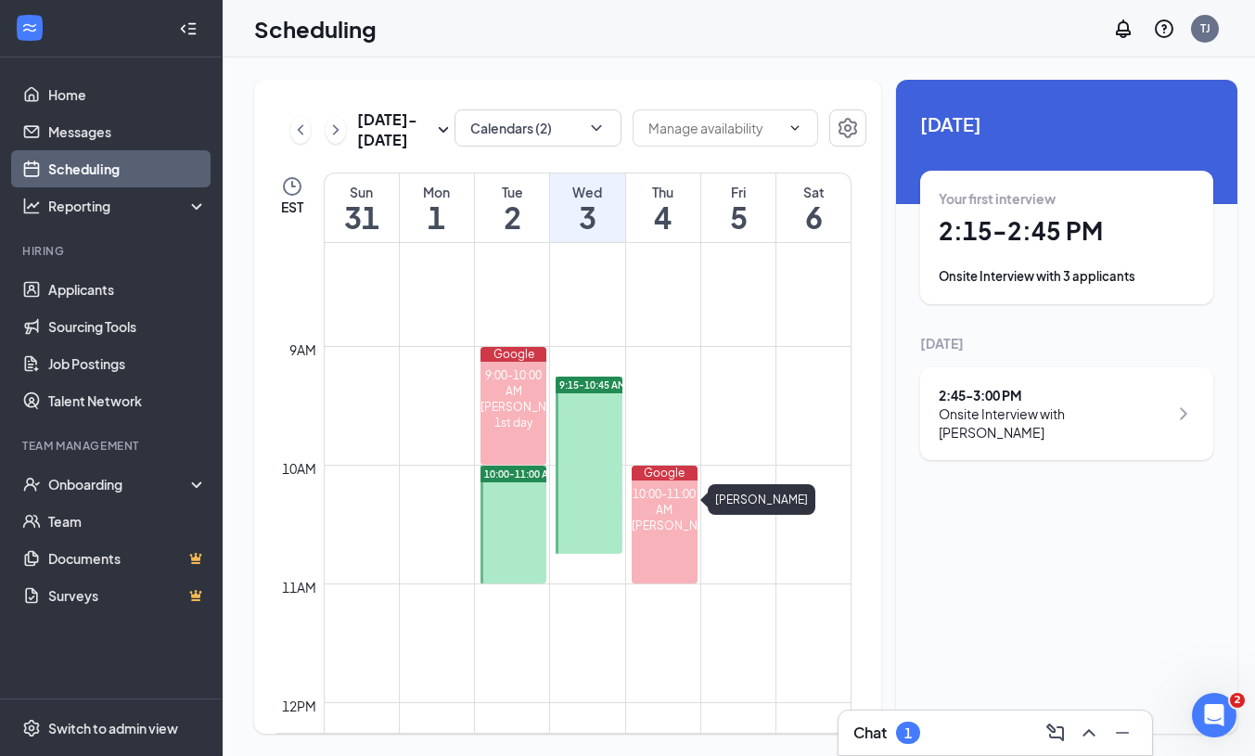
scroll to position [938, 0]
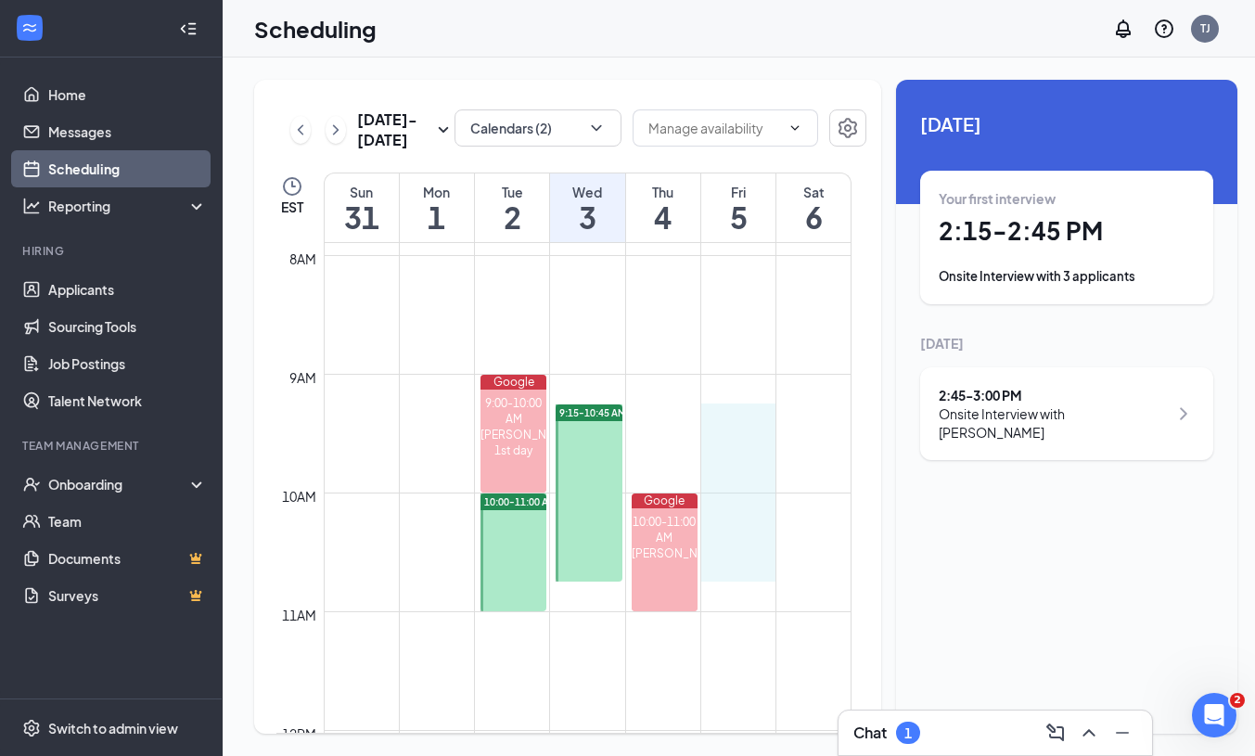
drag, startPoint x: 736, startPoint y: 404, endPoint x: 750, endPoint y: 572, distance: 168.5
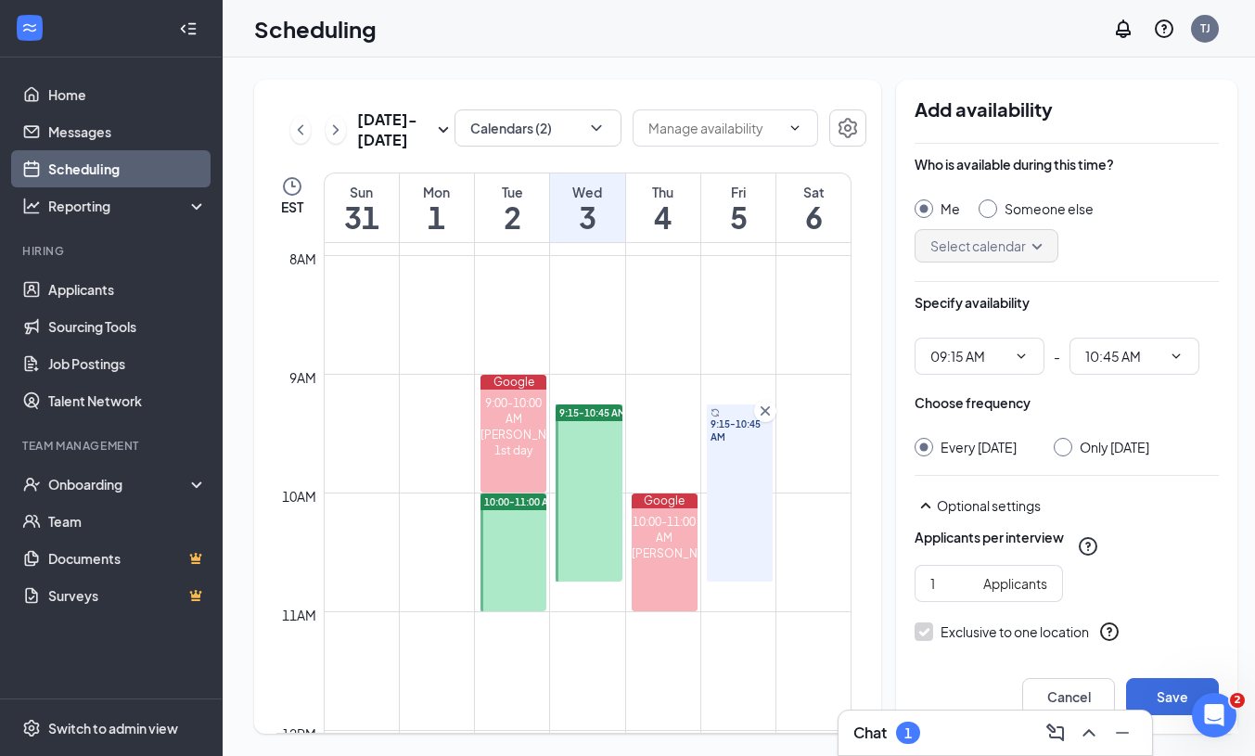
click at [1054, 445] on input "Only [DATE]" at bounding box center [1060, 444] width 13 height 13
radio input "true"
radio input "false"
click at [955, 580] on input "2" at bounding box center [952, 583] width 45 height 20
click at [955, 580] on input "3" at bounding box center [952, 583] width 45 height 20
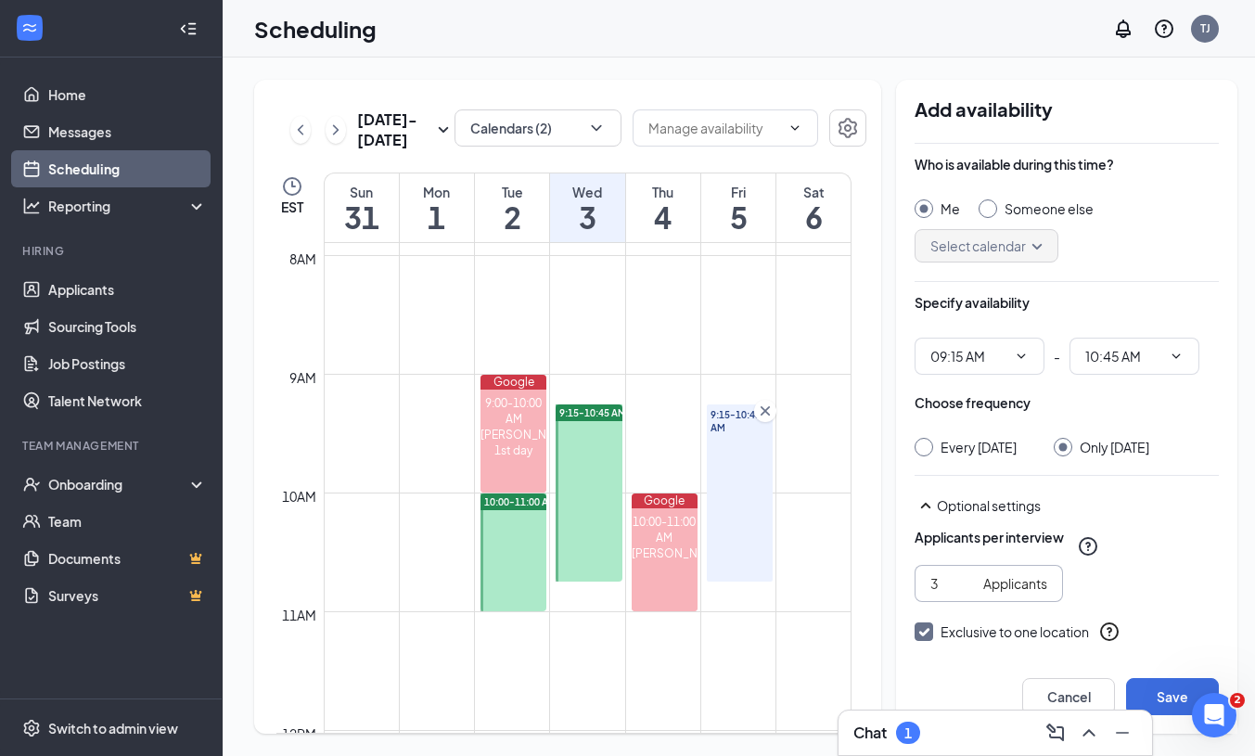
type input "4"
click at [955, 580] on input "4" at bounding box center [952, 583] width 45 height 20
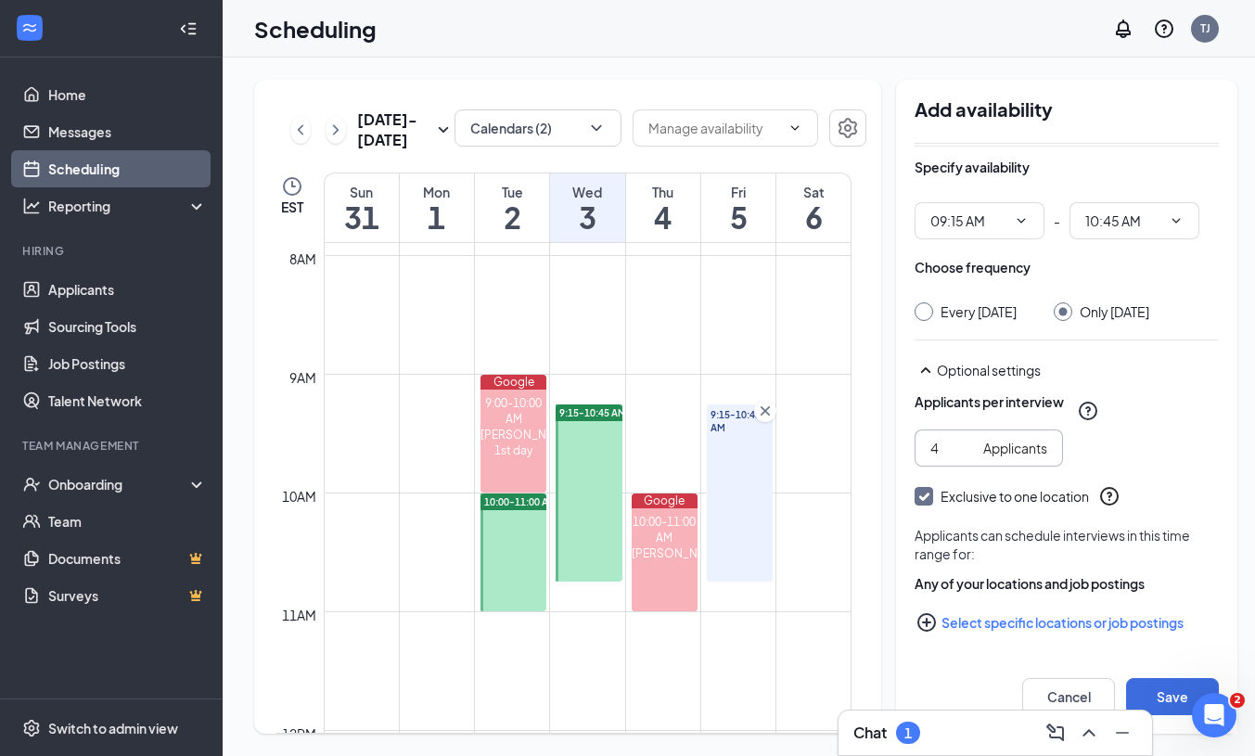
scroll to position [135, 0]
click at [1173, 694] on button "Save" at bounding box center [1172, 696] width 93 height 37
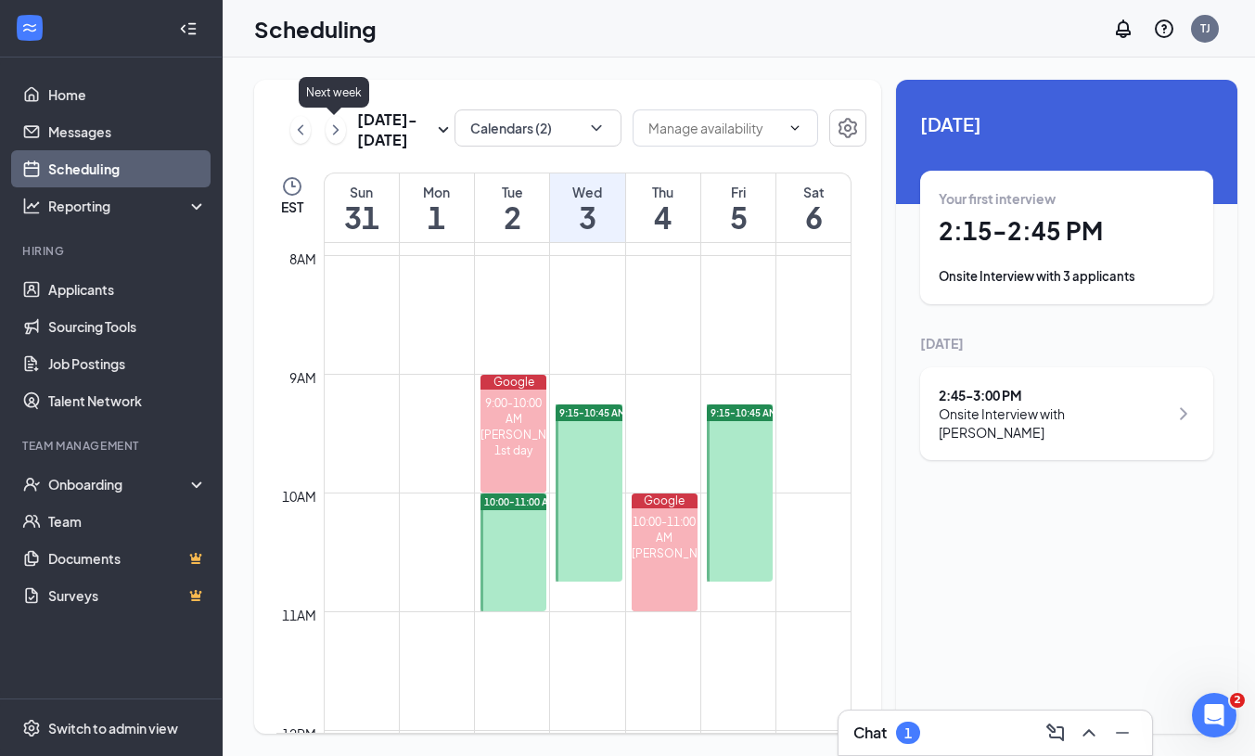
click at [339, 125] on icon "ChevronRight" at bounding box center [336, 130] width 19 height 22
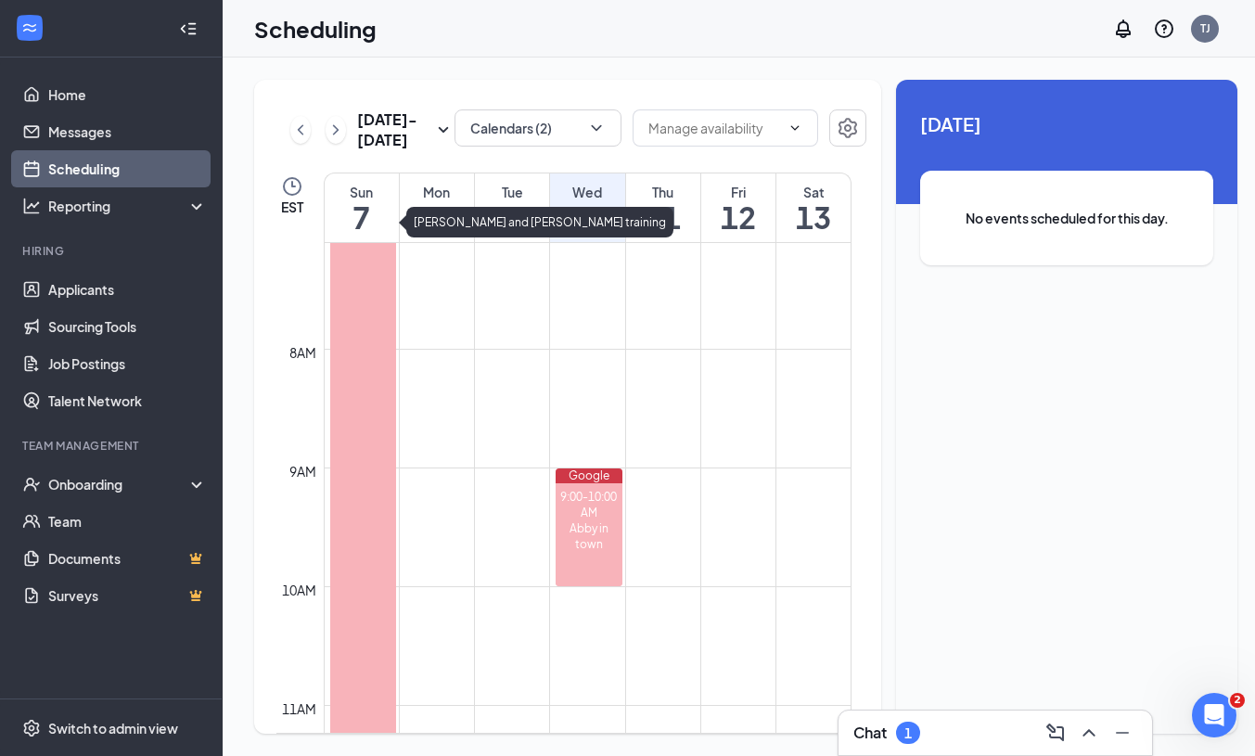
scroll to position [851, 0]
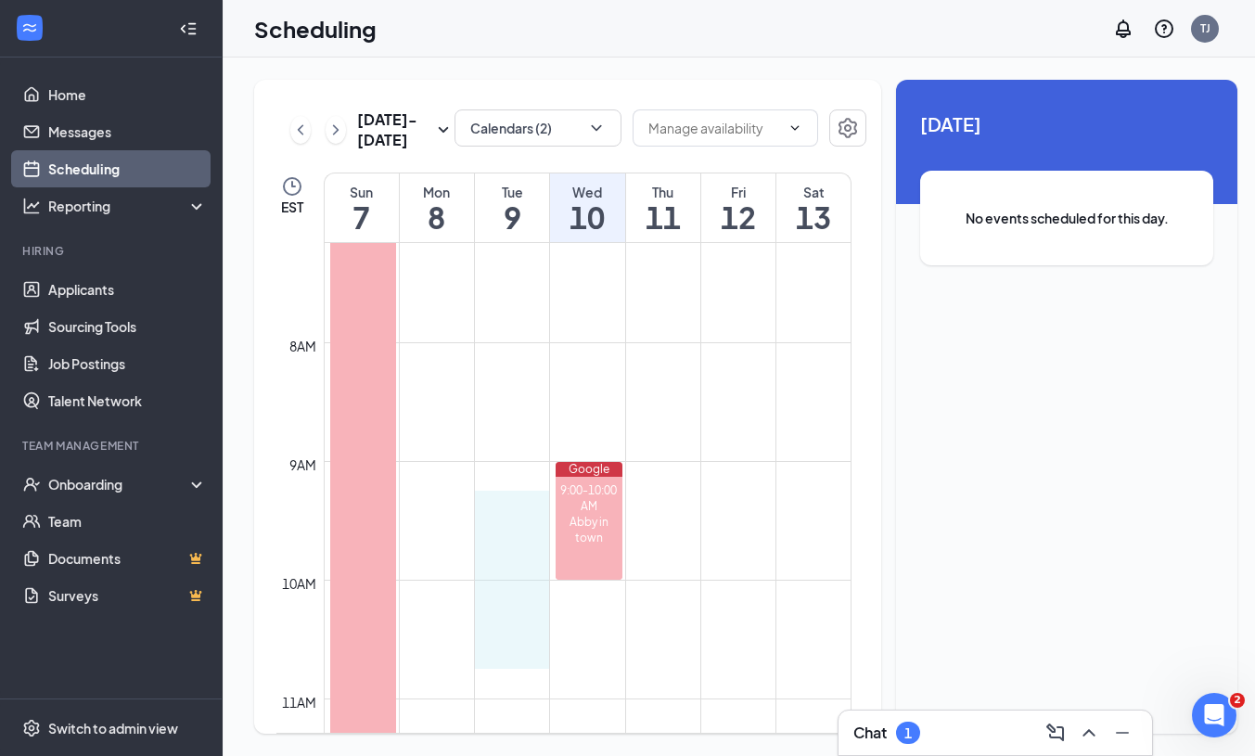
drag, startPoint x: 502, startPoint y: 507, endPoint x: 498, endPoint y: 646, distance: 138.3
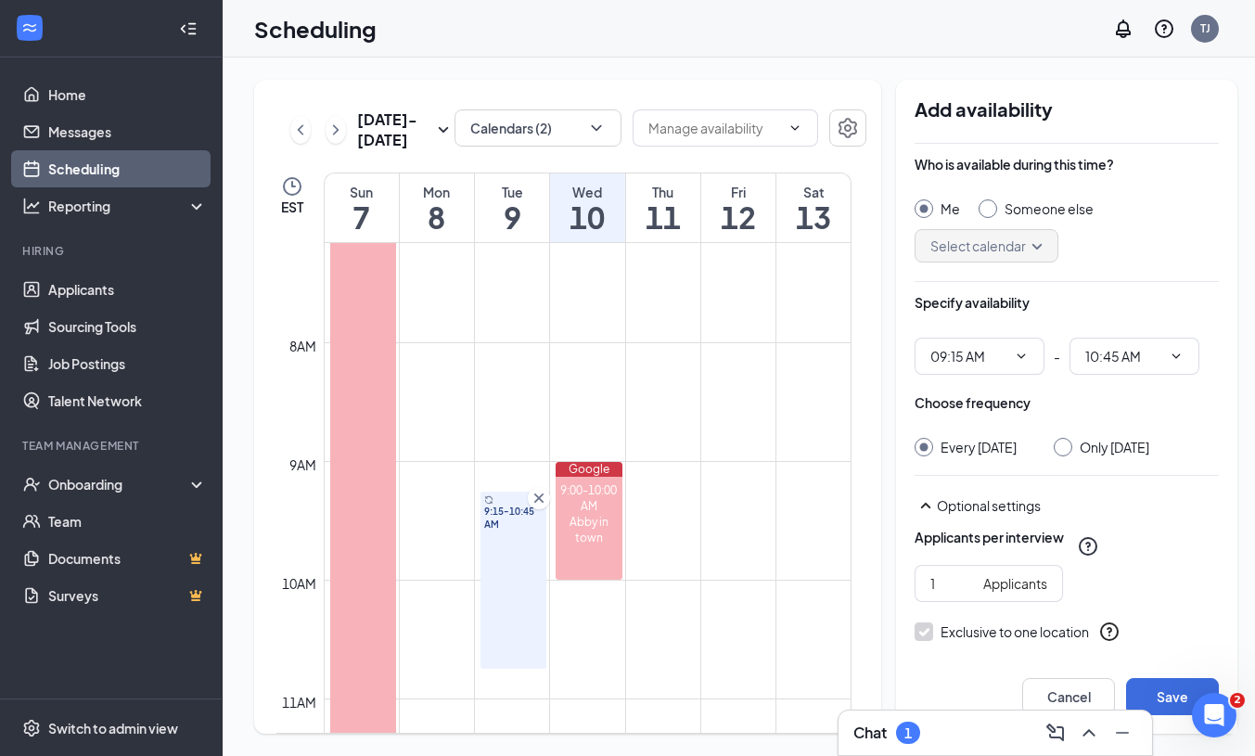
click at [1056, 452] on div at bounding box center [1063, 447] width 19 height 19
click at [1061, 446] on input "Only [DATE]" at bounding box center [1060, 444] width 13 height 13
radio input "true"
radio input "false"
click at [954, 580] on input "2" at bounding box center [952, 583] width 45 height 20
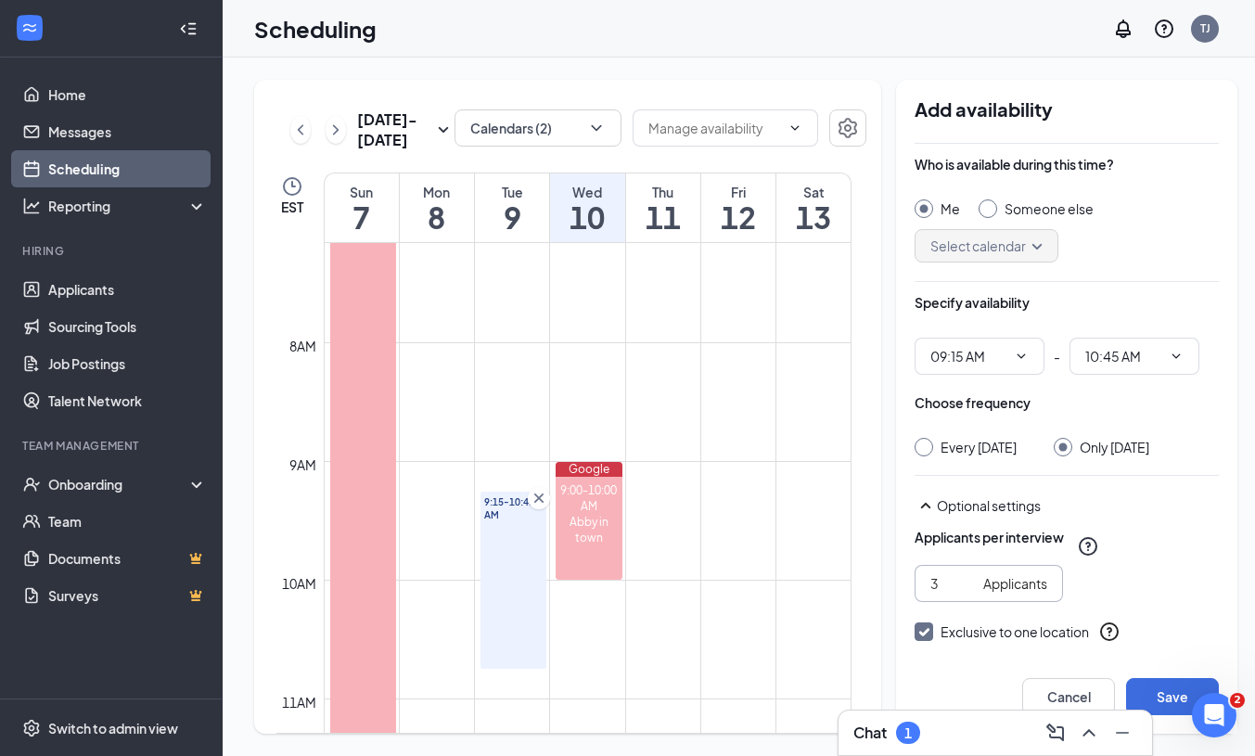
click at [954, 580] on input "3" at bounding box center [952, 583] width 45 height 20
type input "4"
click at [954, 580] on input "4" at bounding box center [952, 583] width 45 height 20
click at [1158, 691] on button "Save" at bounding box center [1172, 696] width 93 height 37
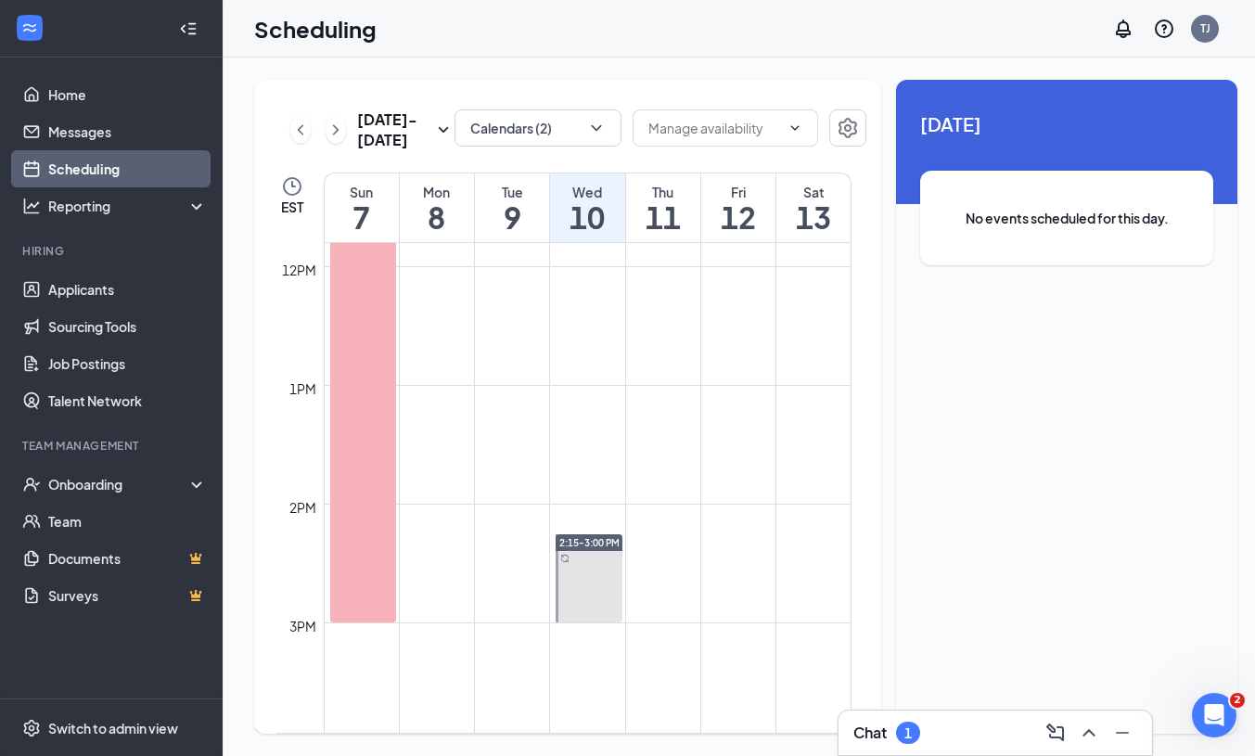
scroll to position [1425, 0]
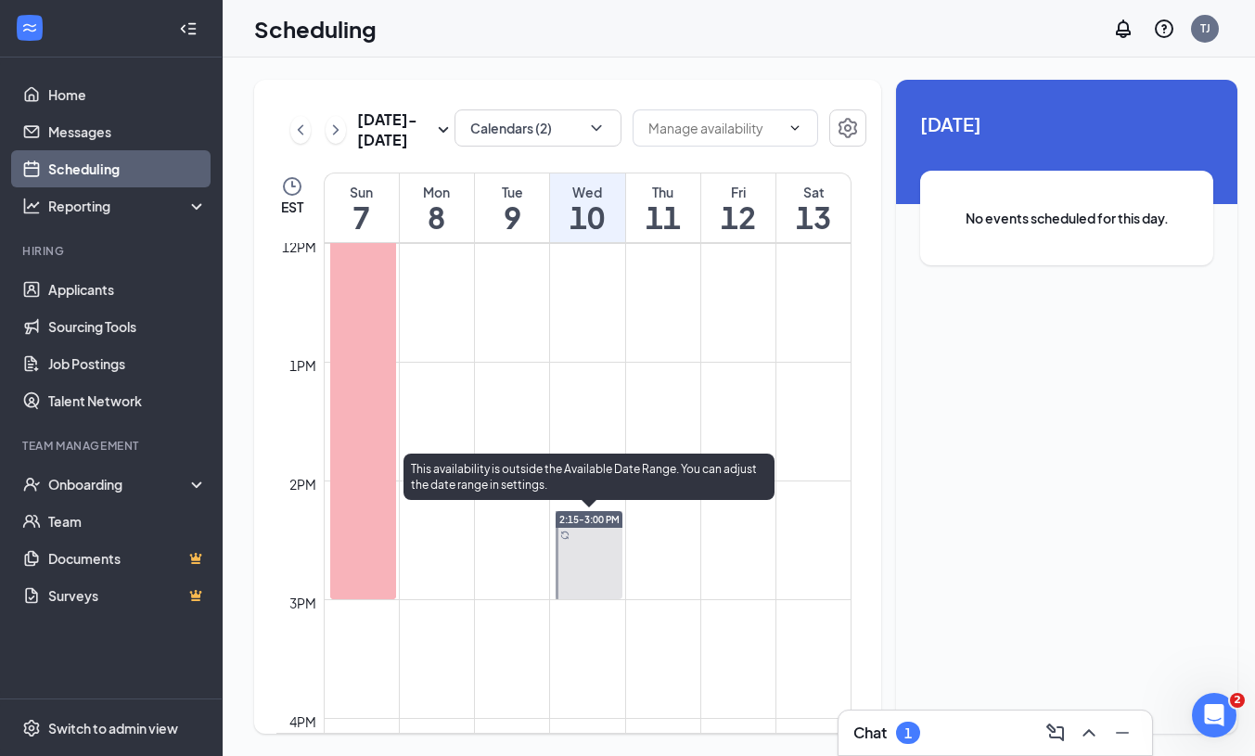
click at [581, 555] on div at bounding box center [589, 555] width 66 height 88
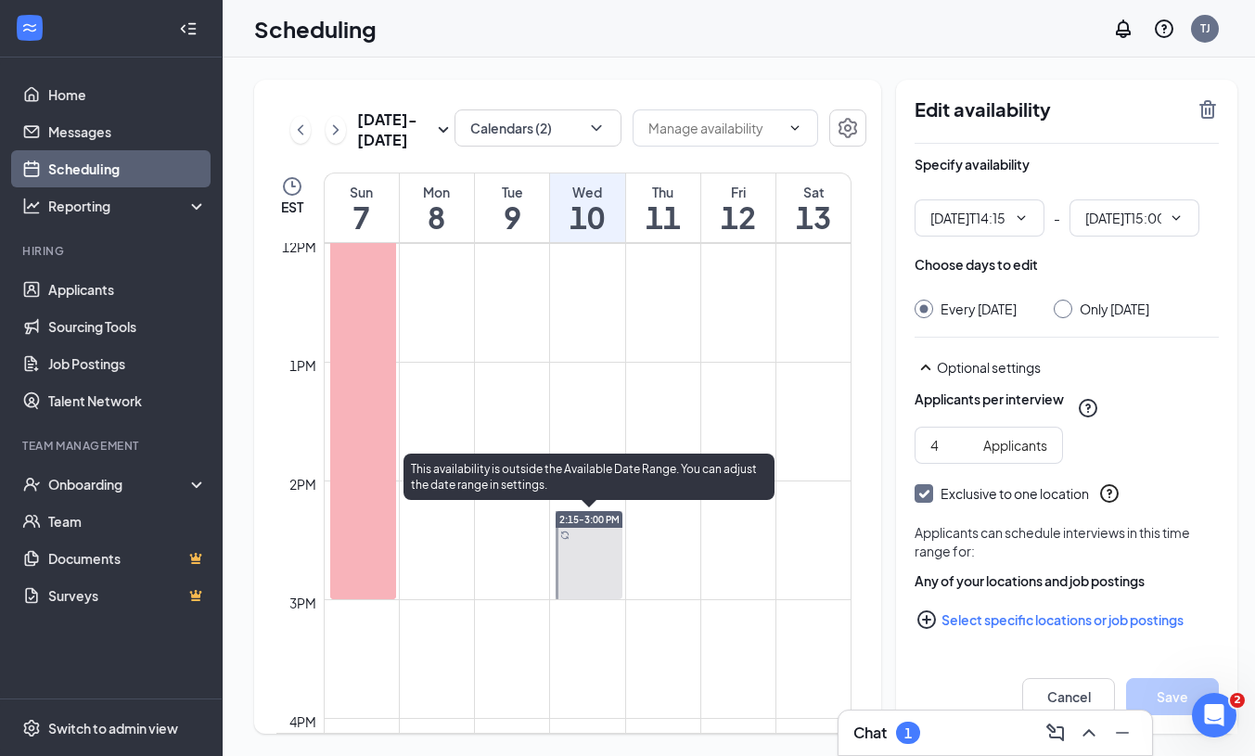
type input "02:15 PM"
type input "03:00 PM"
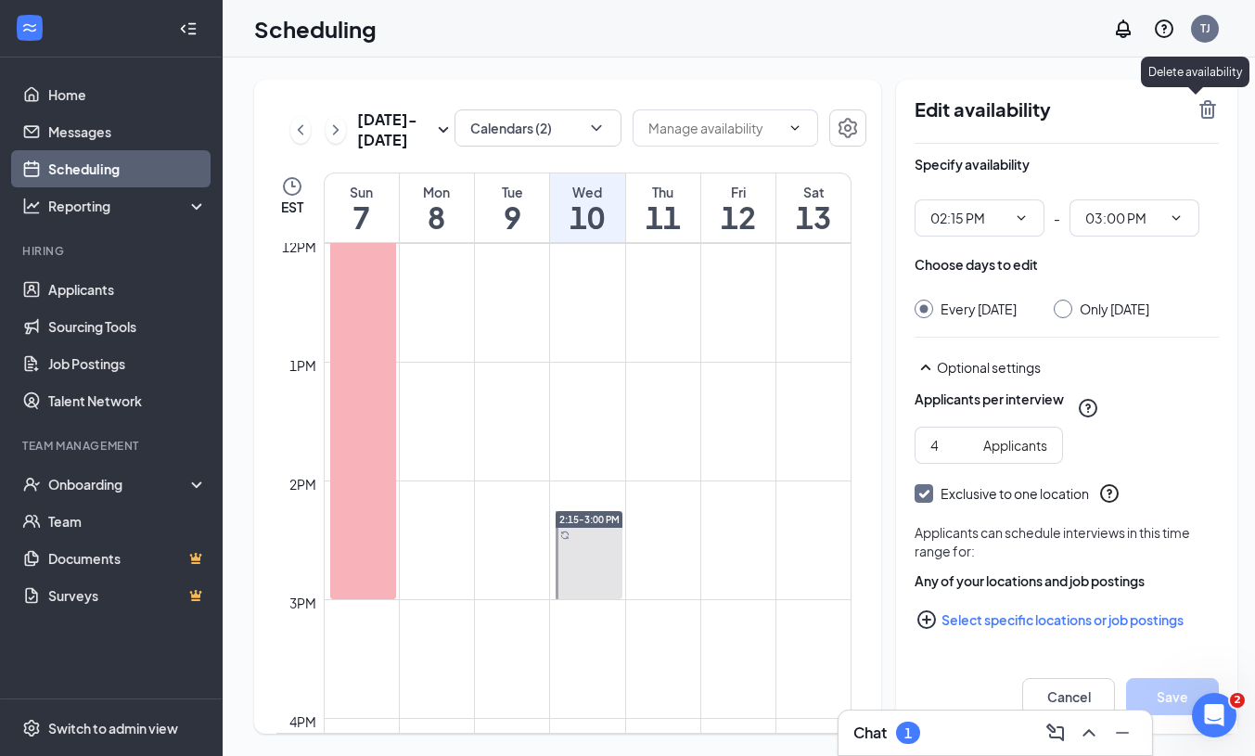
click at [1197, 110] on icon "TrashOutline" at bounding box center [1208, 109] width 22 height 22
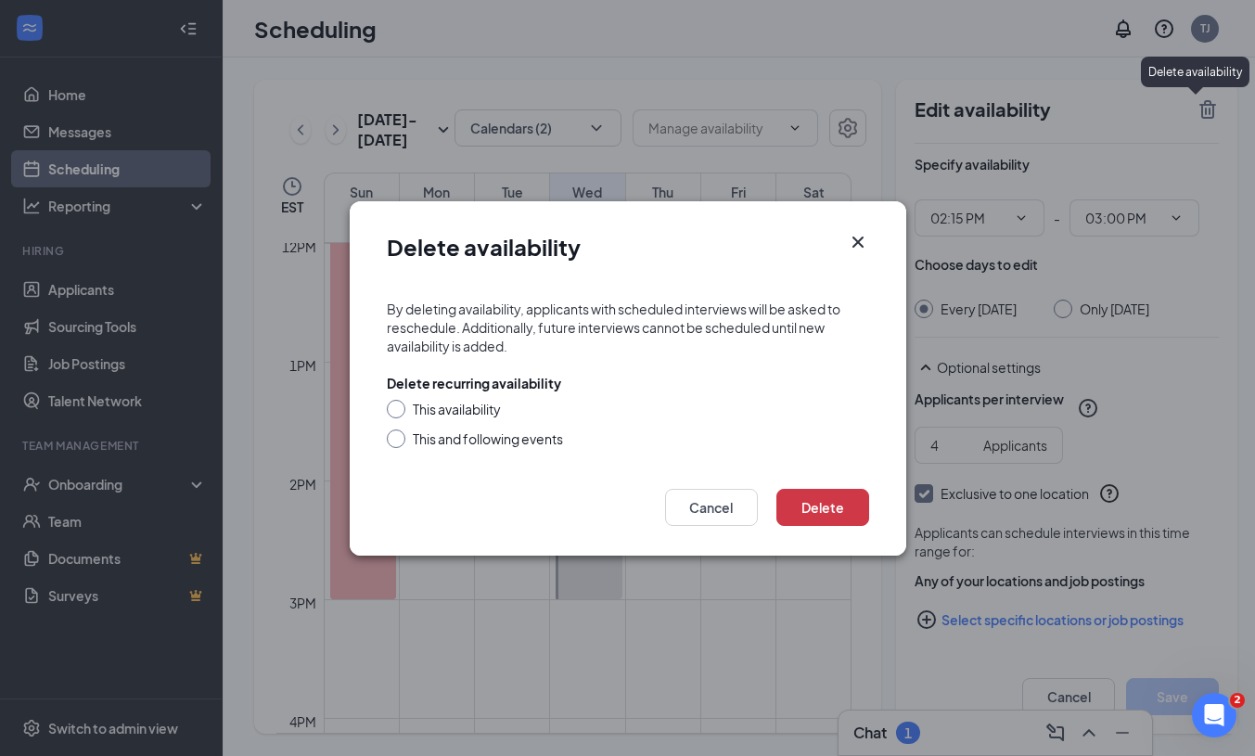
click at [393, 441] on input "This and following events" at bounding box center [393, 435] width 13 height 13
radio input "true"
click at [812, 511] on button "Delete" at bounding box center [822, 507] width 93 height 37
